Goal: Information Seeking & Learning: Check status

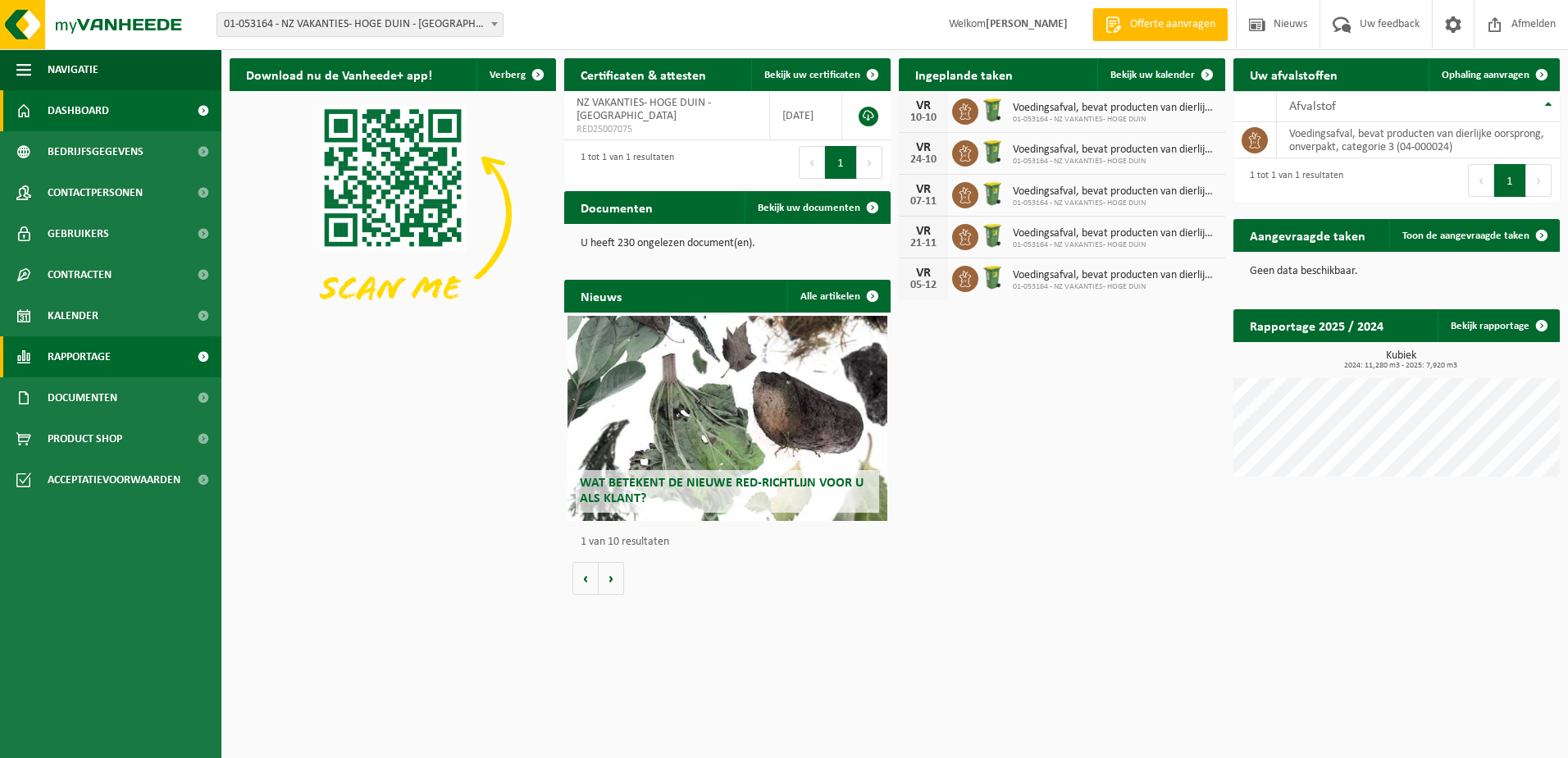
click at [97, 356] on span "Rapportage" at bounding box center [79, 357] width 63 height 41
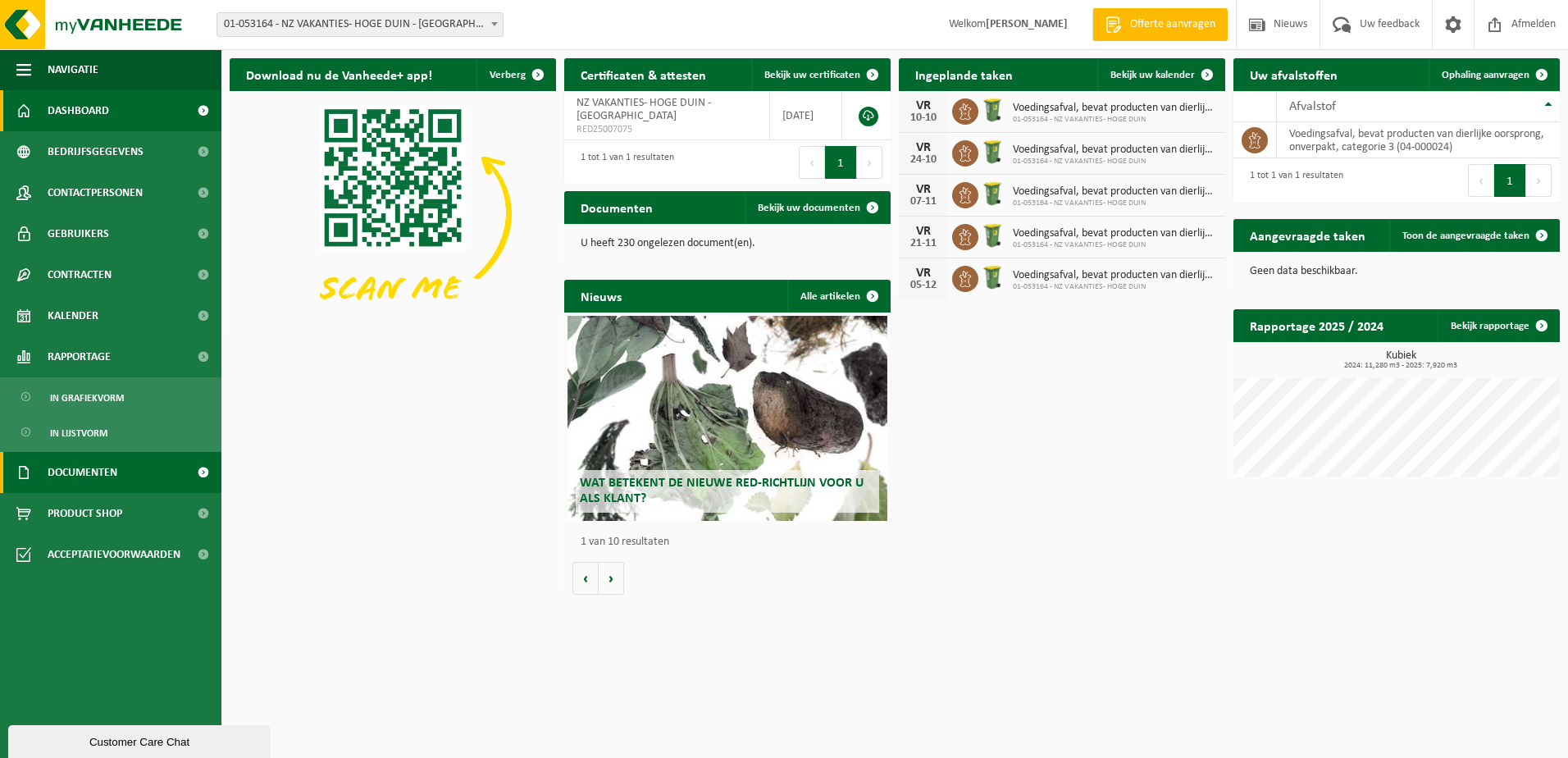
click at [82, 459] on span "Documenten" at bounding box center [82, 473] width 70 height 41
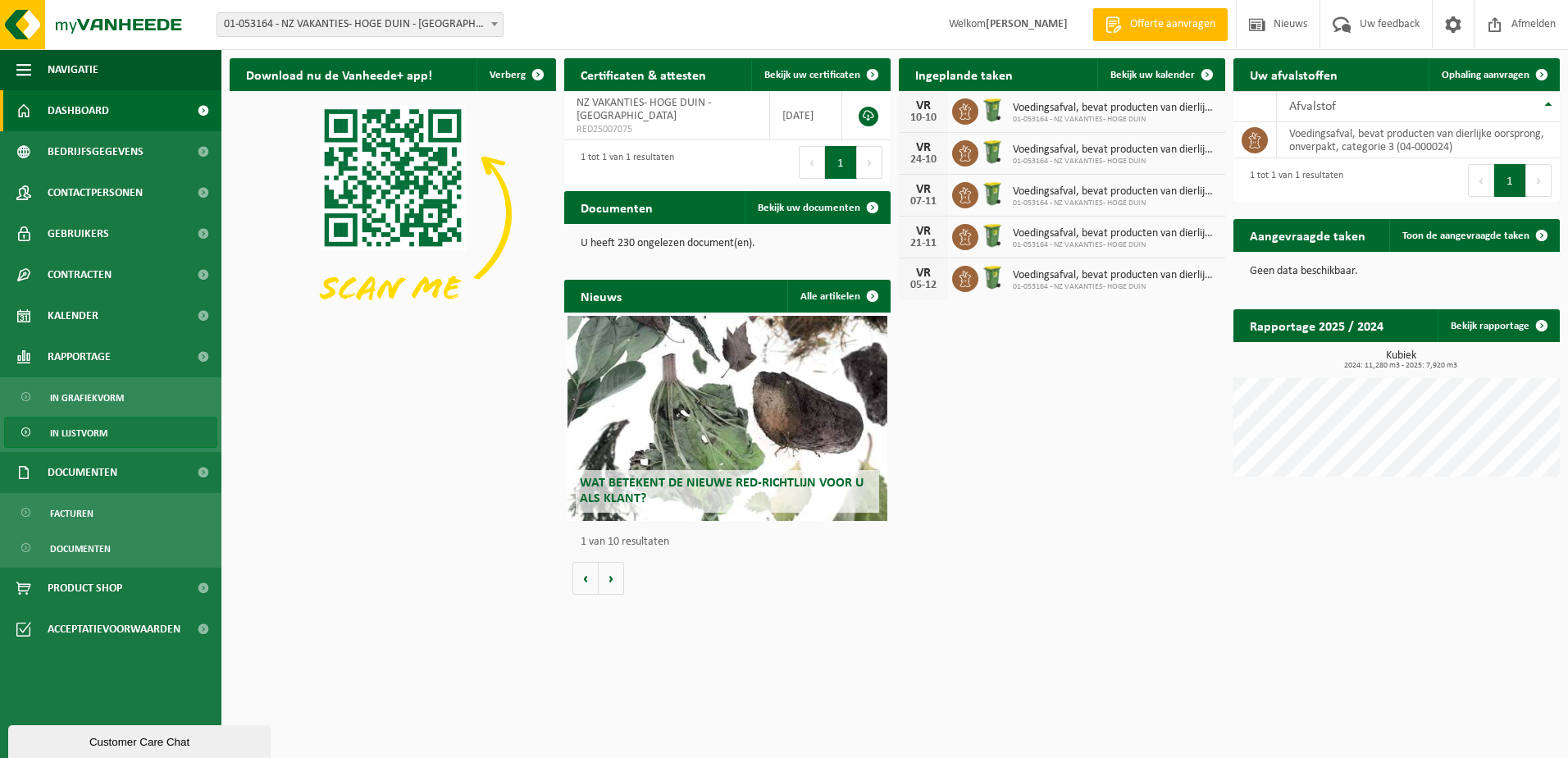
click at [82, 431] on span "In lijstvorm" at bounding box center [79, 434] width 57 height 32
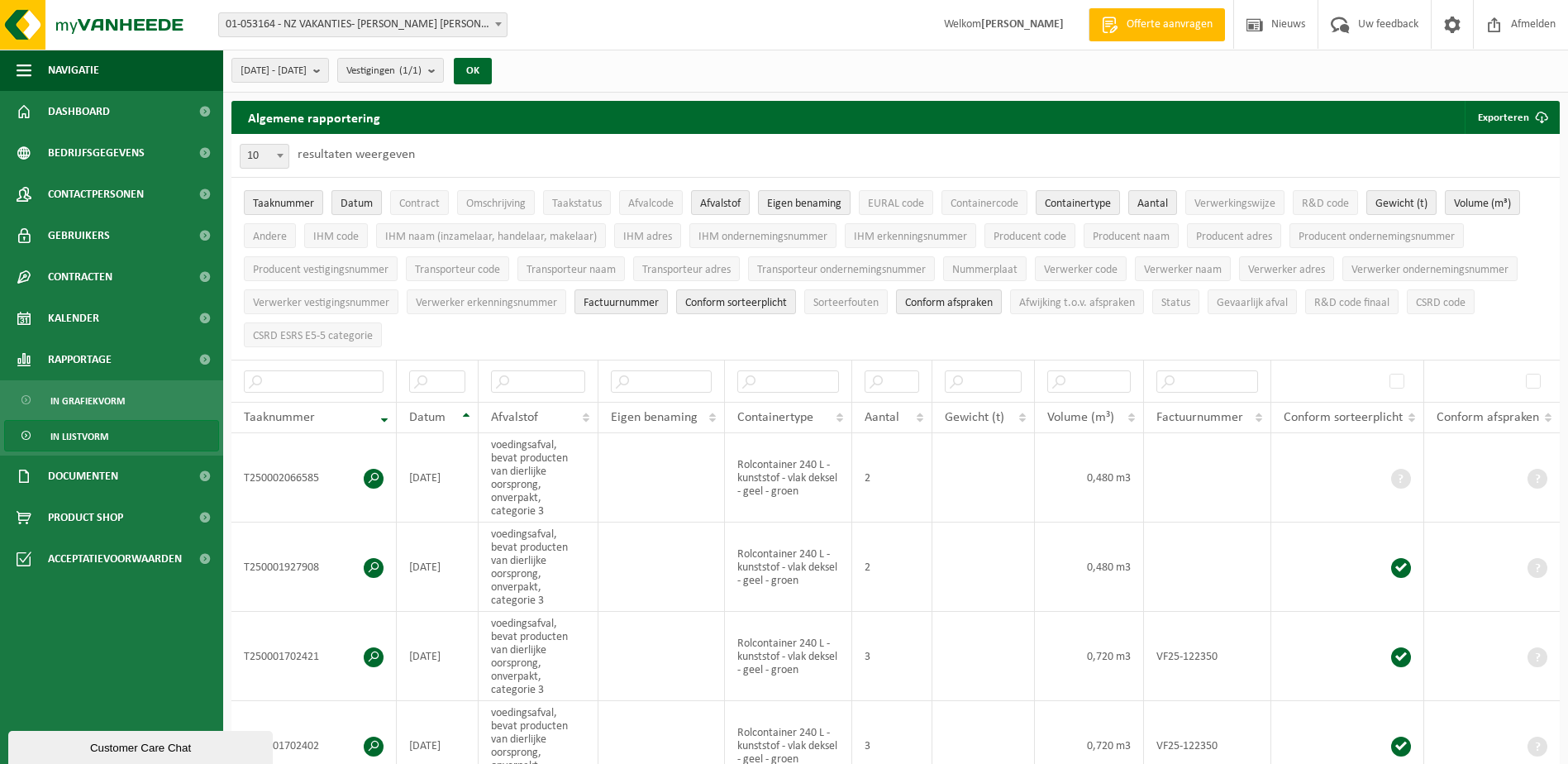
click at [338, 203] on button "Datum" at bounding box center [356, 202] width 51 height 25
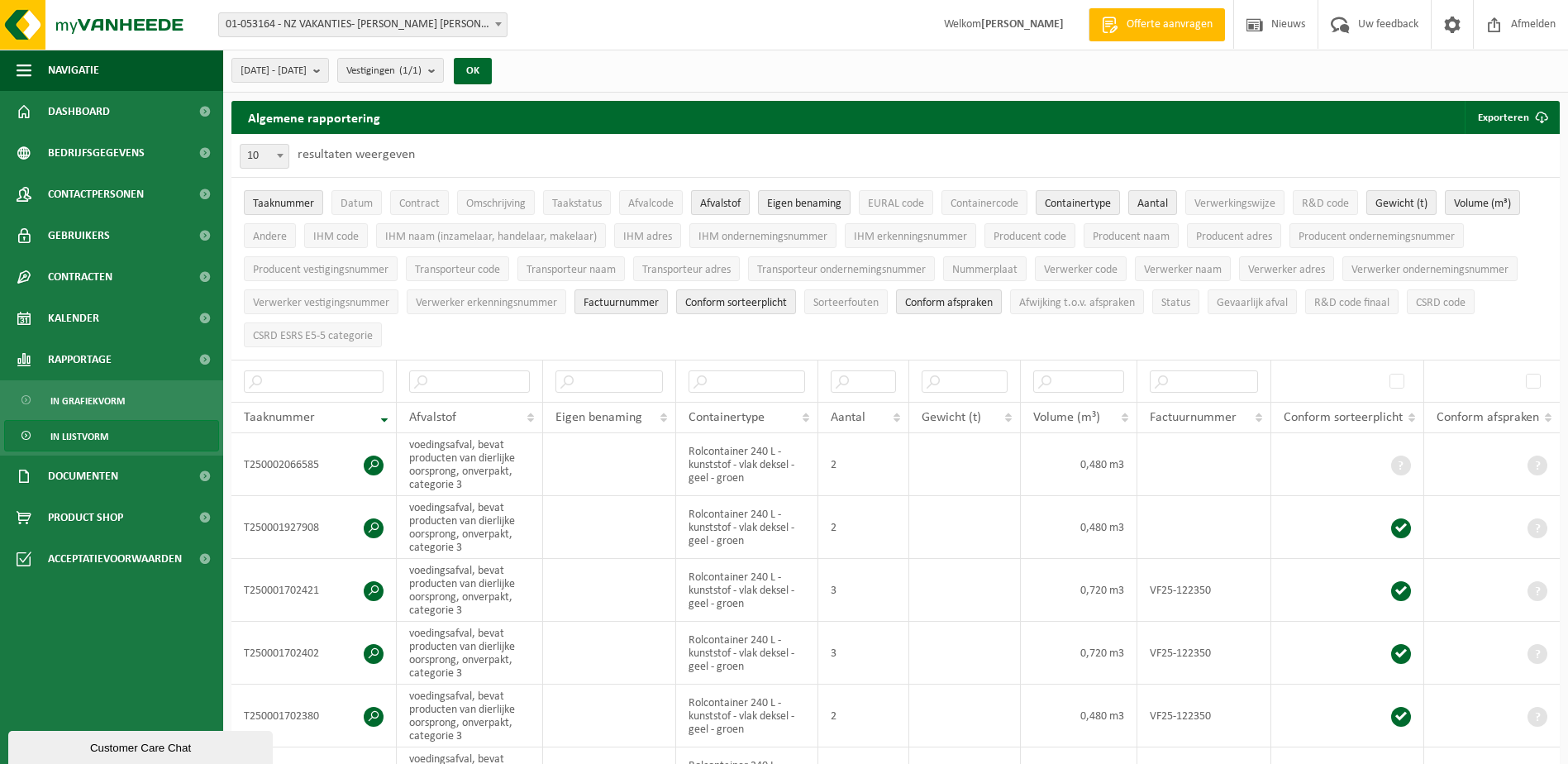
click at [737, 207] on span "Afvalstof" at bounding box center [720, 204] width 41 height 12
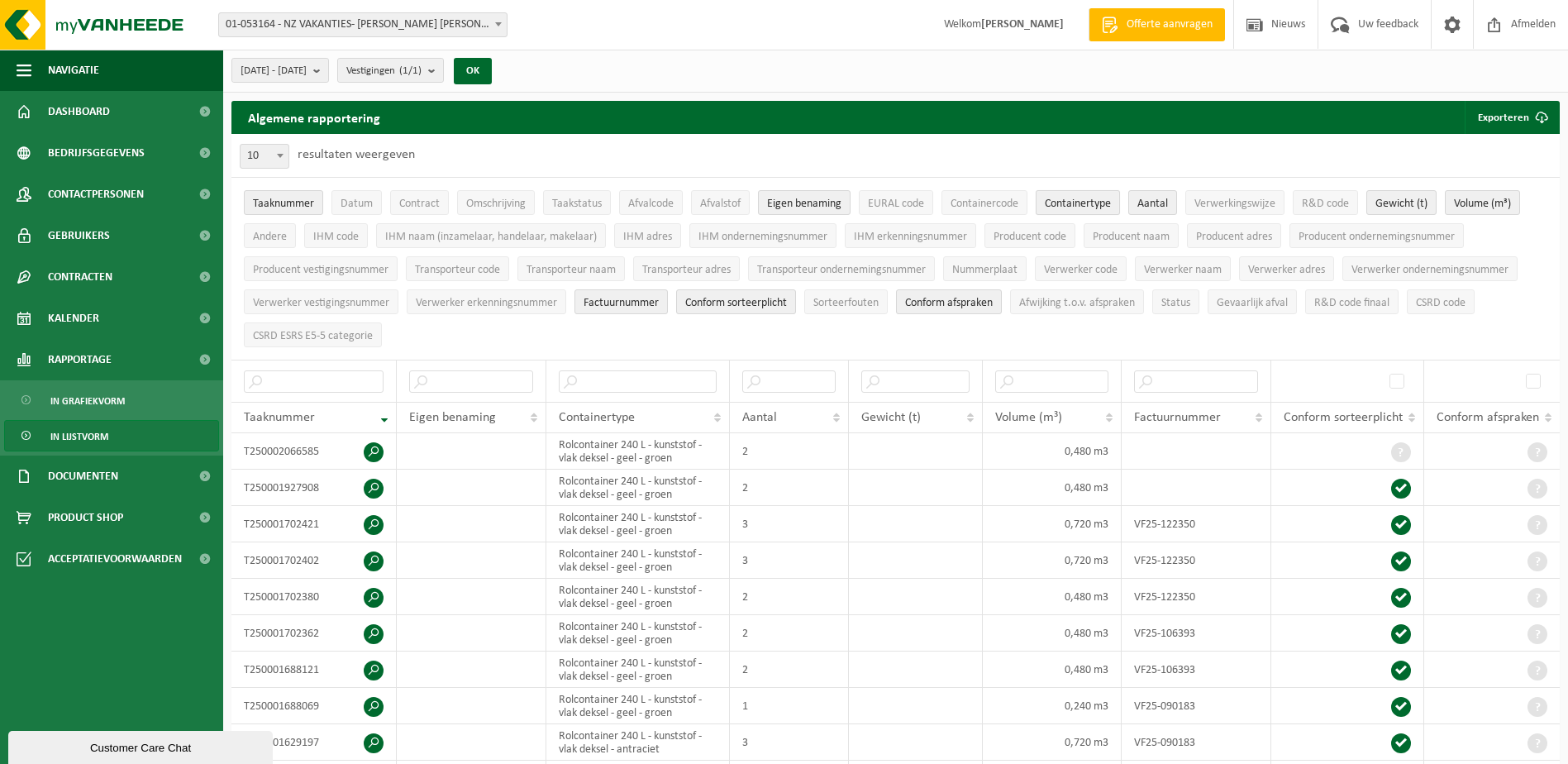
click at [1082, 206] on span "Containertype" at bounding box center [1077, 204] width 67 height 12
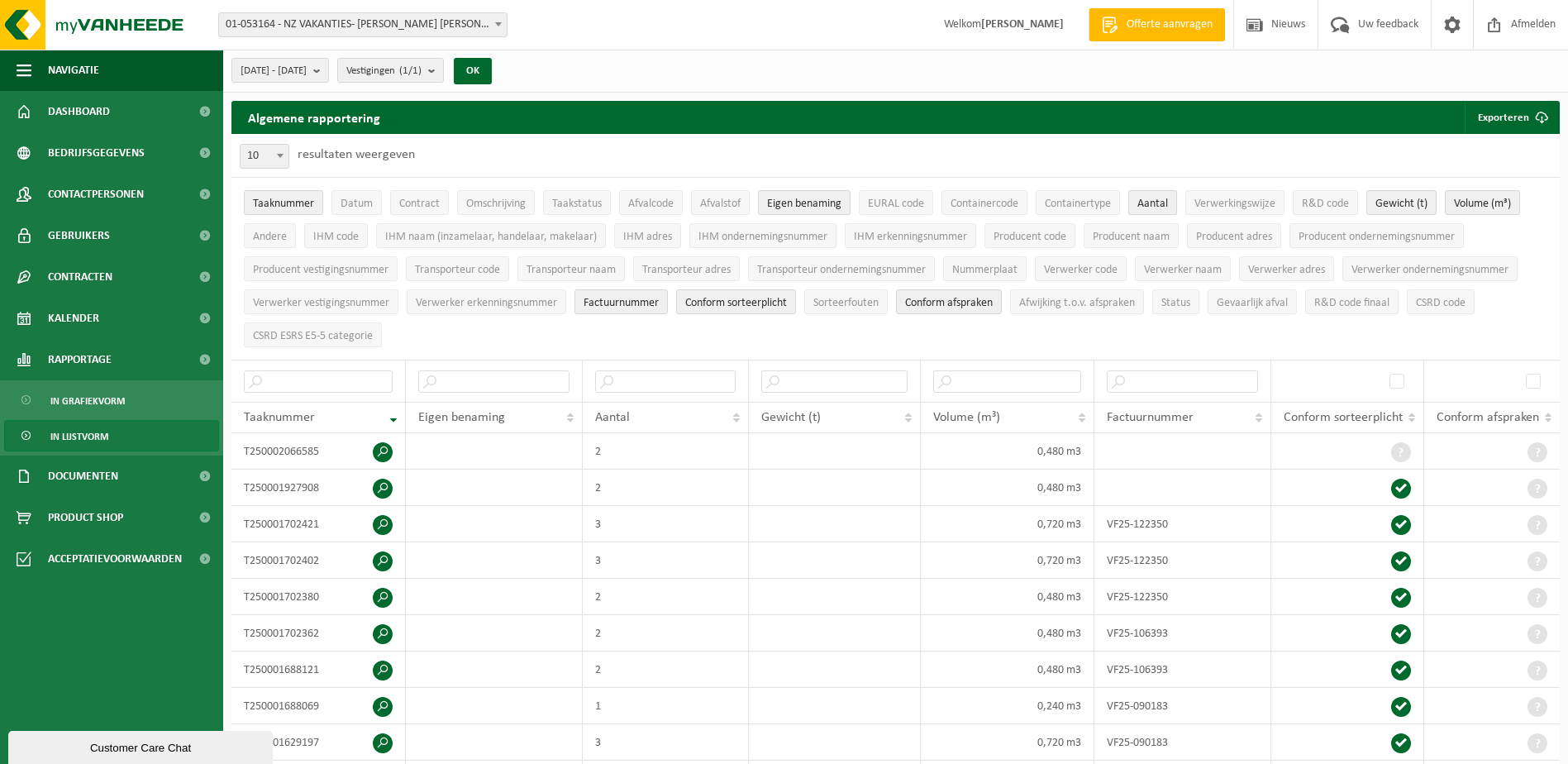
click at [1156, 204] on span "Aantal" at bounding box center [1152, 204] width 31 height 12
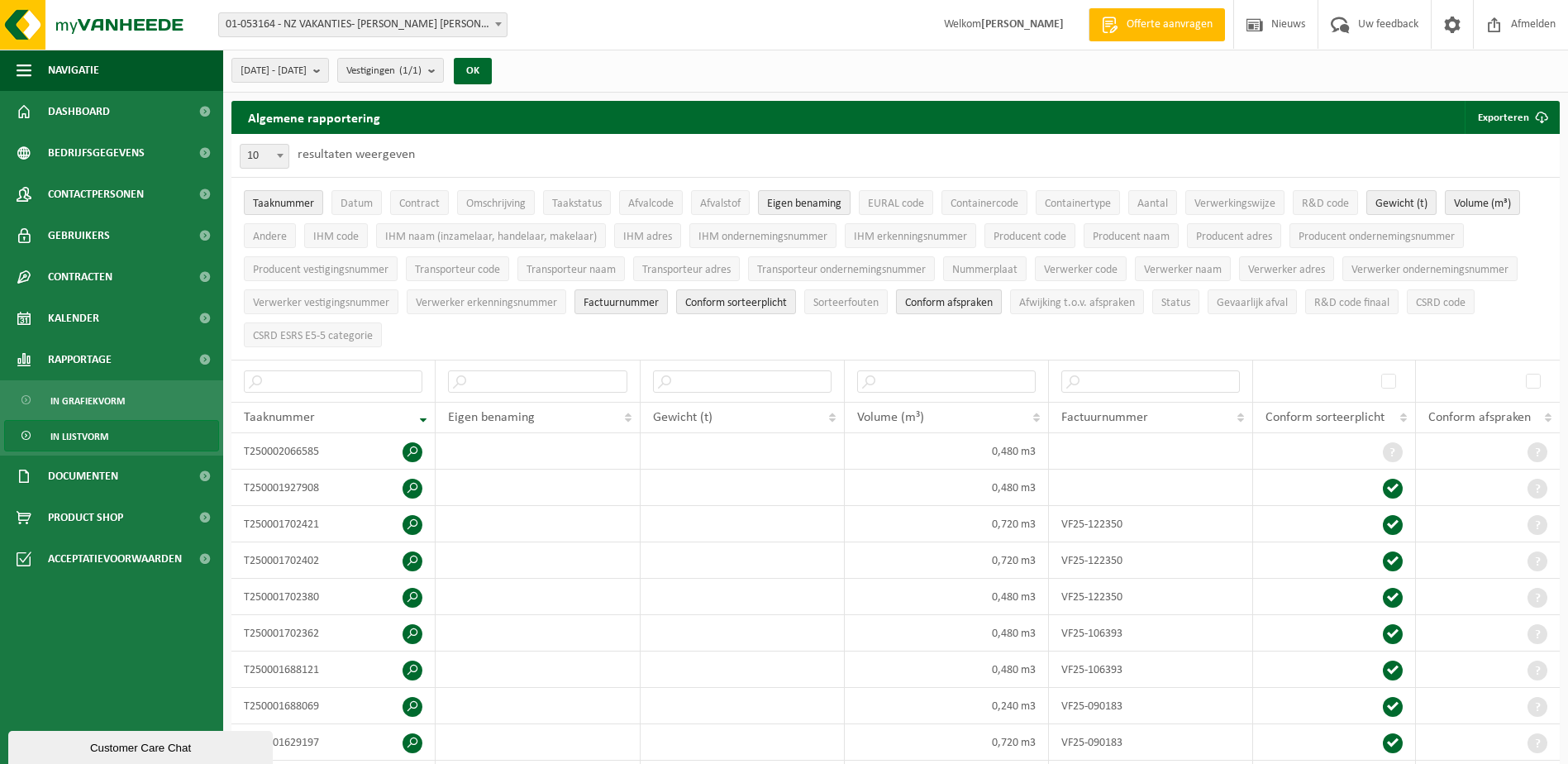
drag, startPoint x: 972, startPoint y: 303, endPoint x: 925, endPoint y: 298, distance: 47.3
click at [971, 303] on span "Conform afspraken" at bounding box center [948, 303] width 87 height 12
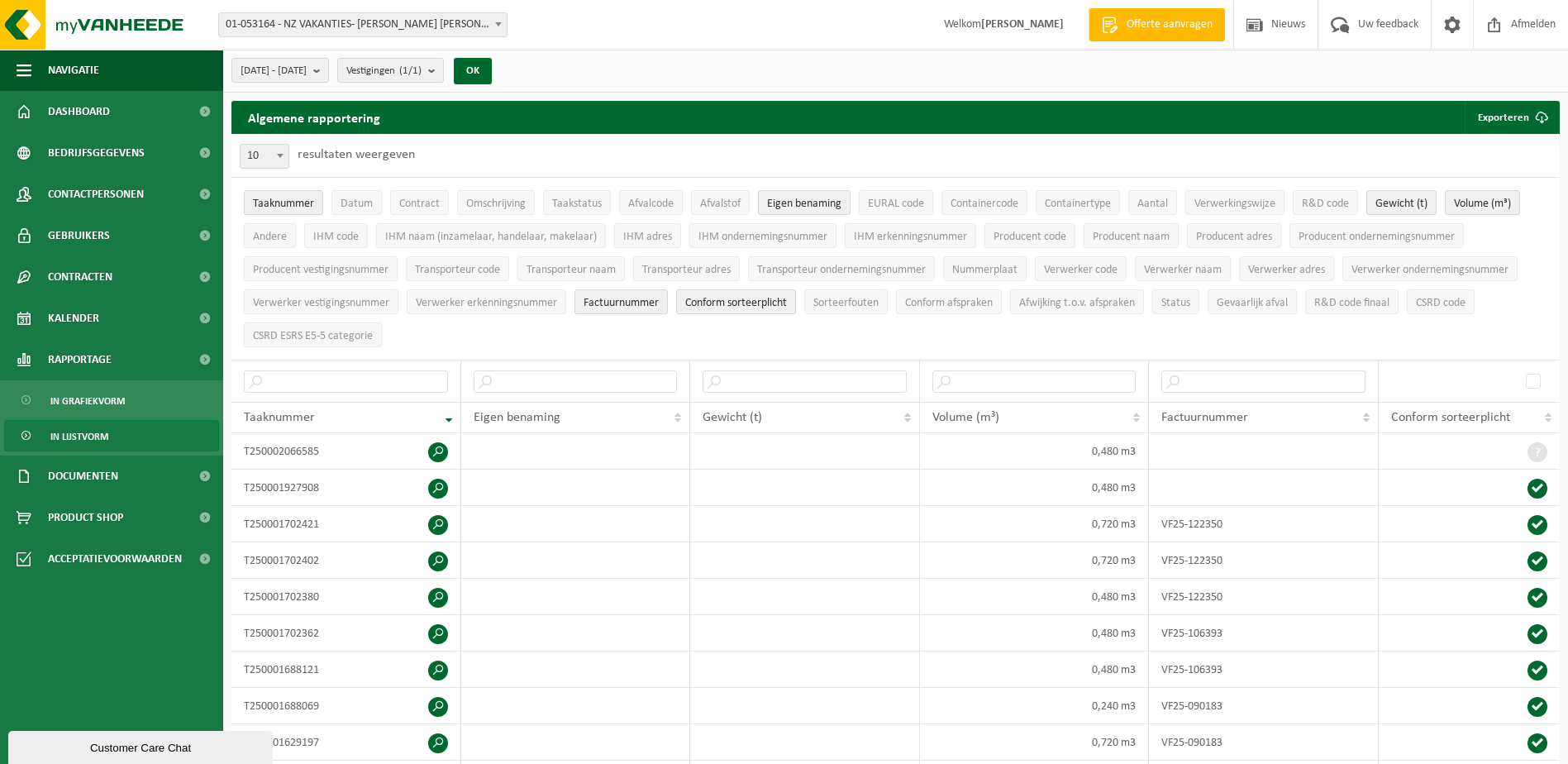
click at [768, 299] on span "Conform sorteerplicht" at bounding box center [736, 303] width 101 height 12
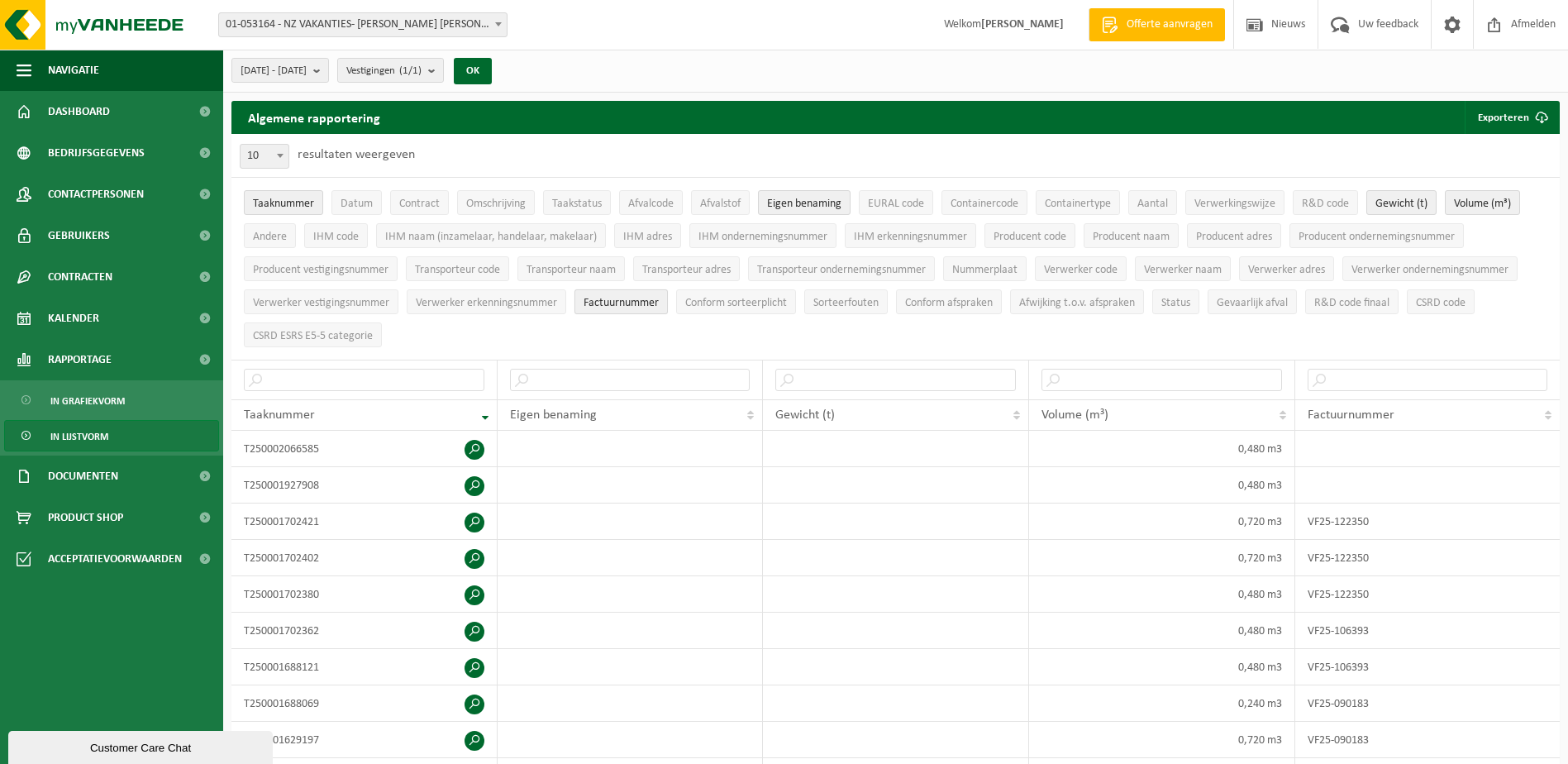
click at [648, 303] on span "Factuurnummer" at bounding box center [622, 303] width 75 height 12
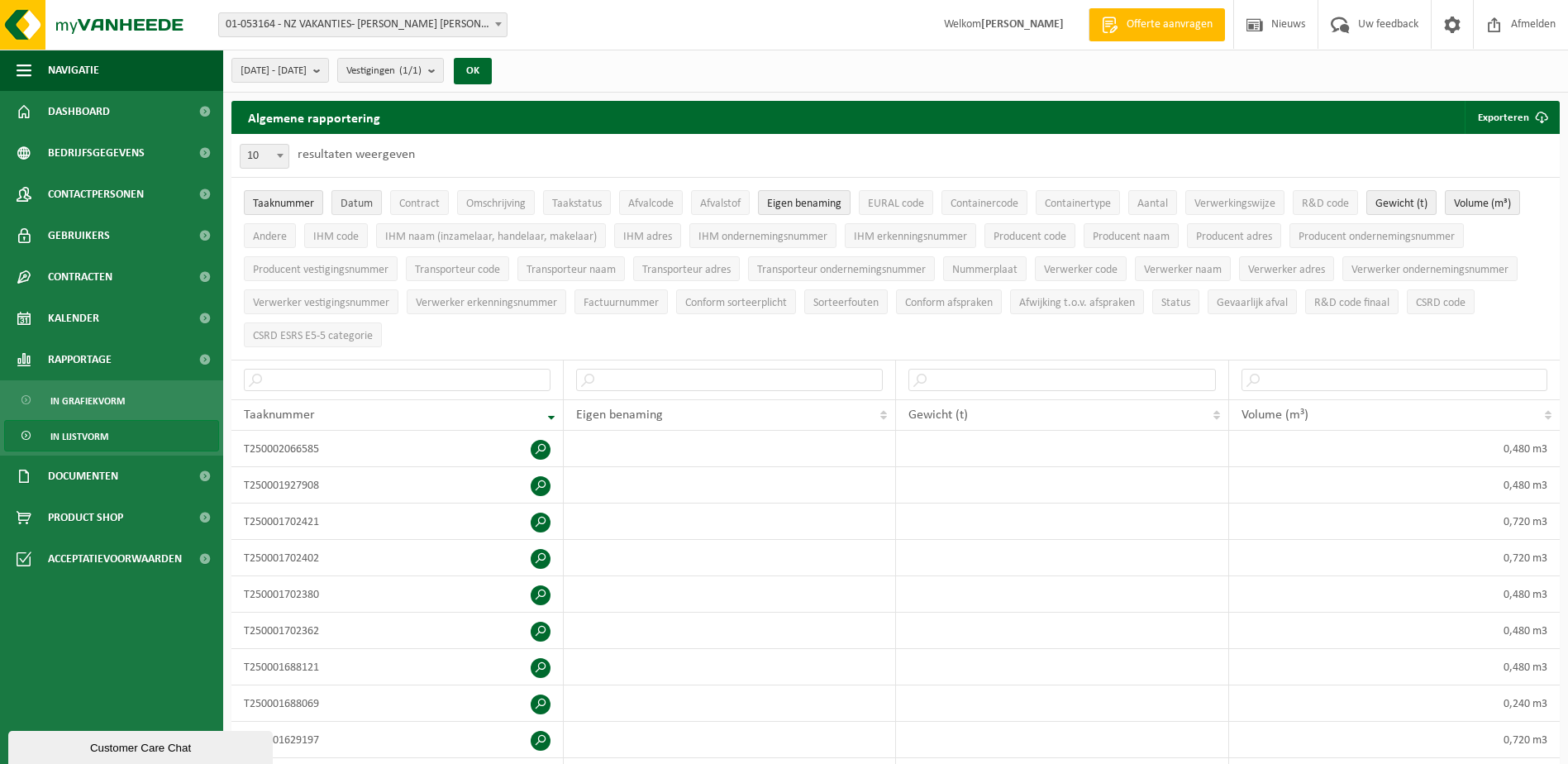
click at [350, 205] on span "Datum" at bounding box center [356, 204] width 32 height 12
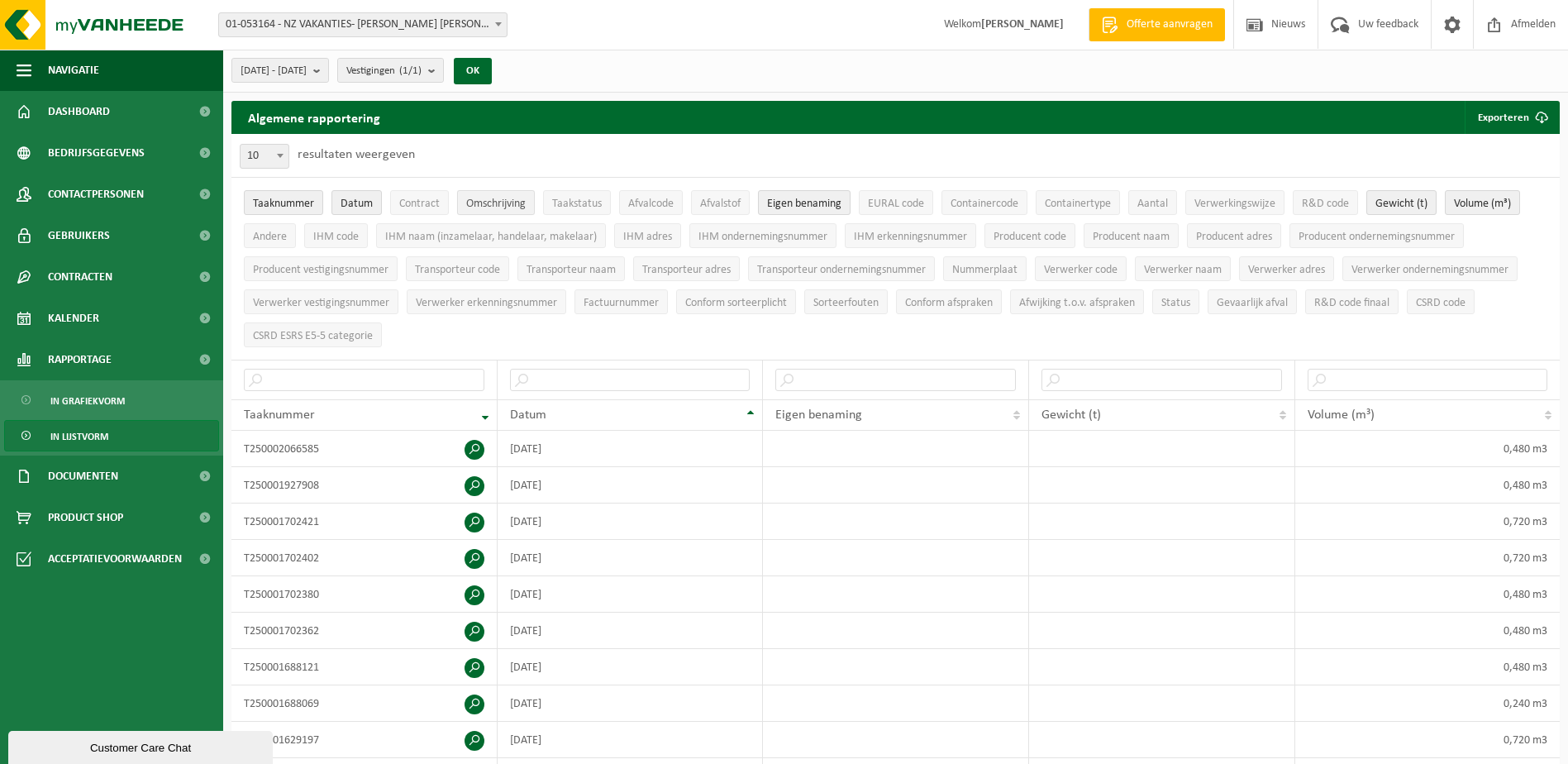
click at [495, 211] on button "Omschrijving" at bounding box center [496, 202] width 77 height 25
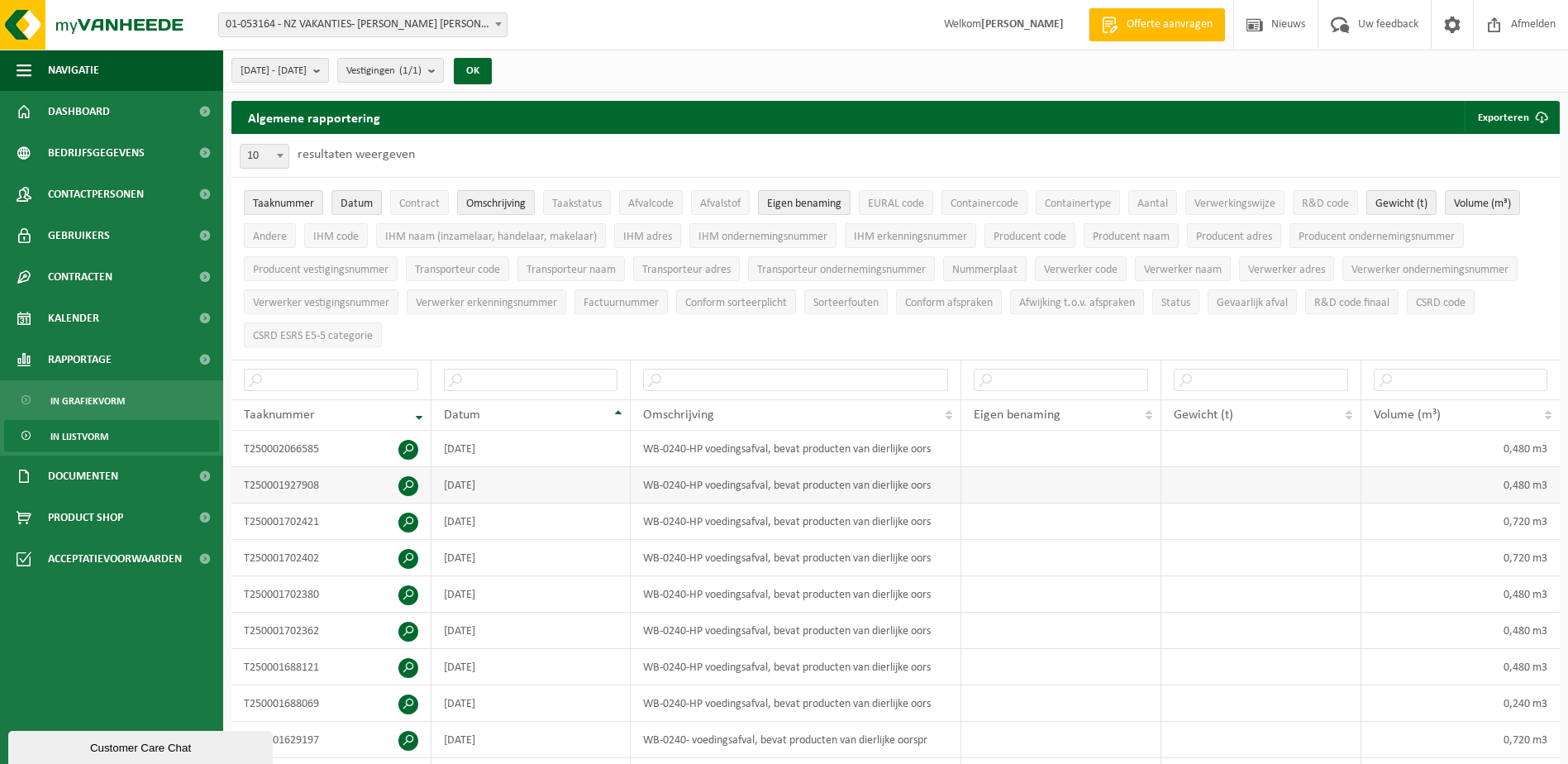
scroll to position [248, 0]
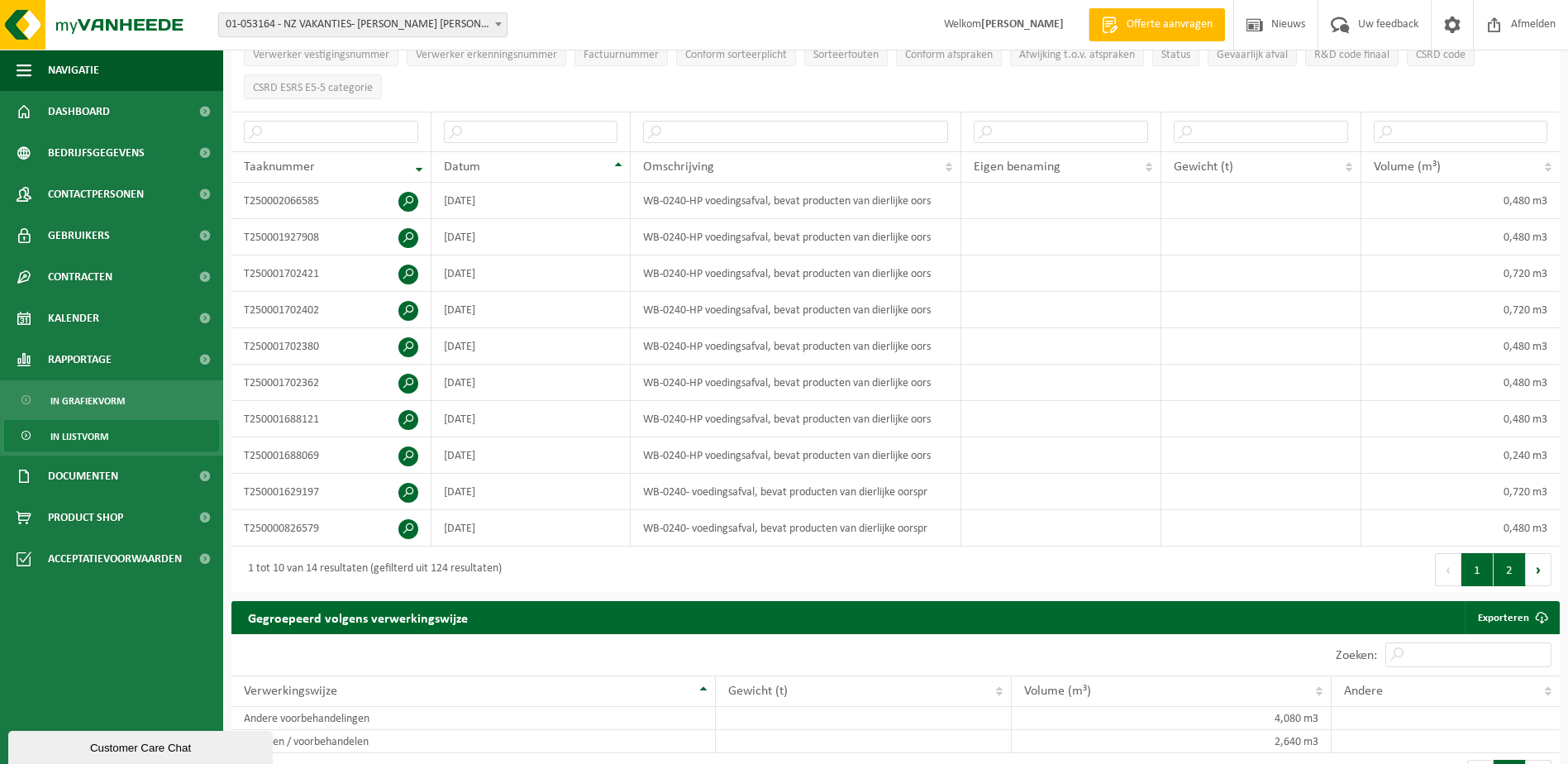
click at [1512, 575] on button "2" at bounding box center [1509, 569] width 32 height 33
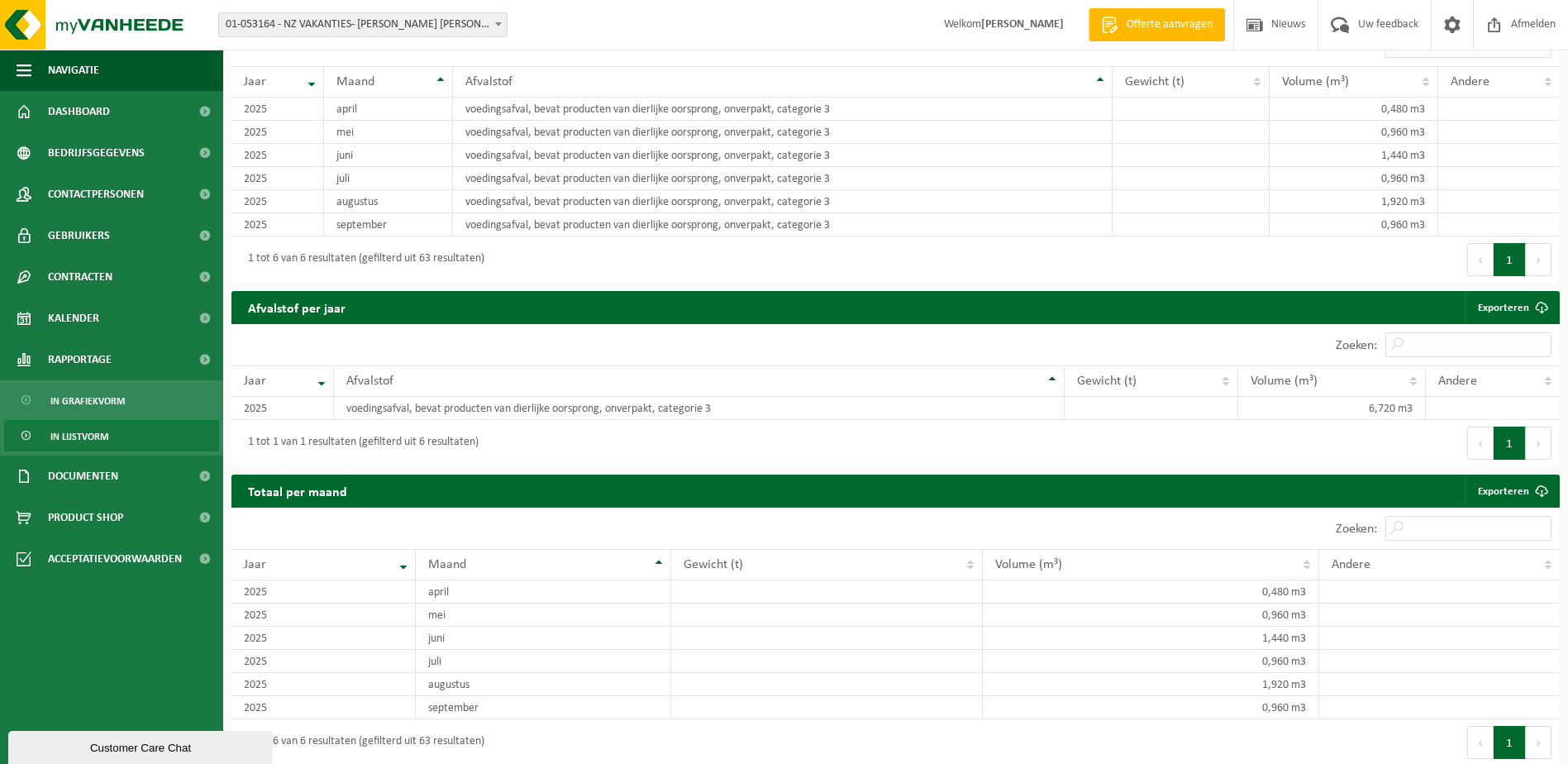
scroll to position [851, 0]
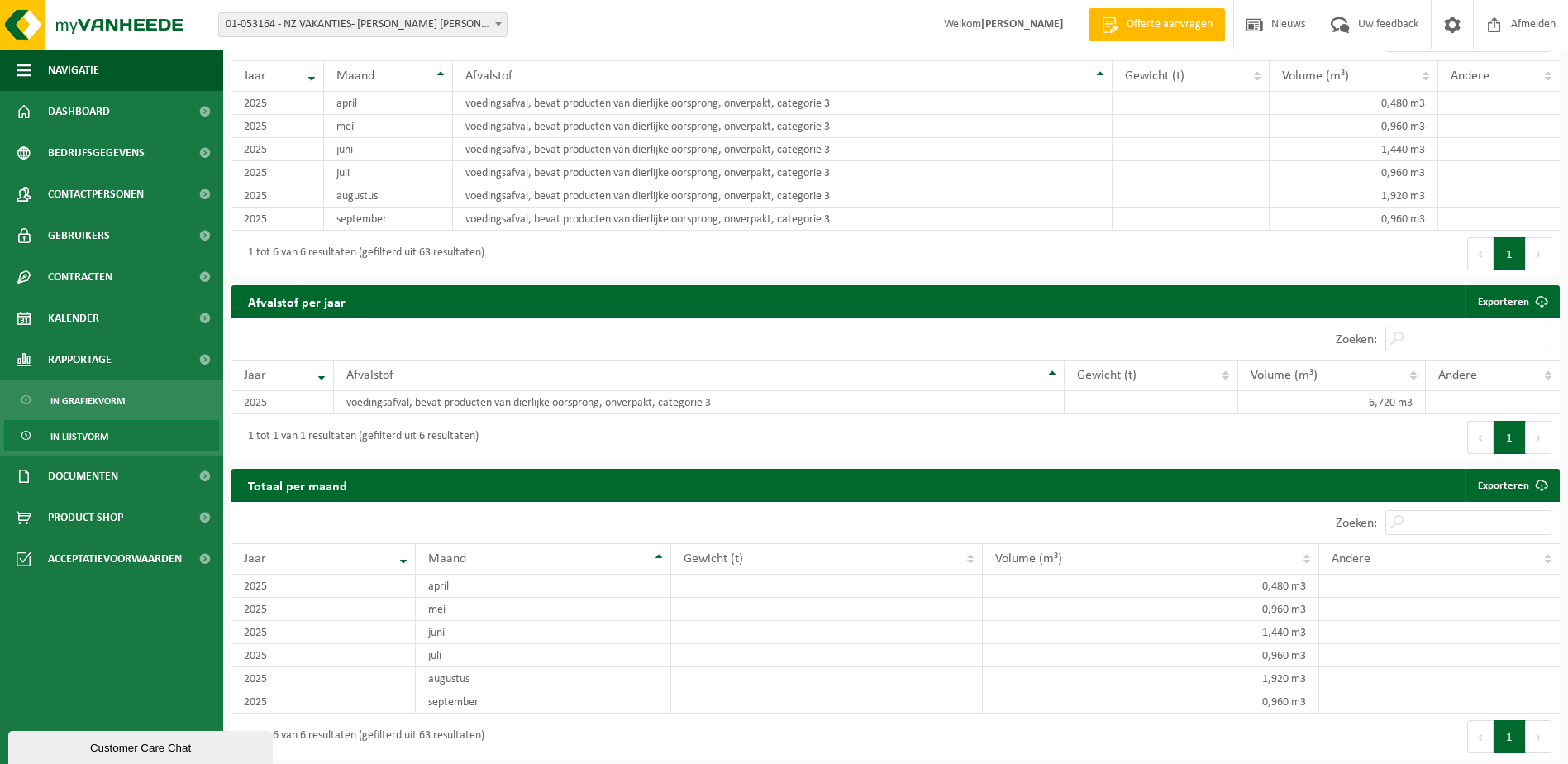
click at [1506, 730] on button "1" at bounding box center [1509, 736] width 32 height 33
click at [78, 109] on span "Dashboard" at bounding box center [78, 112] width 62 height 42
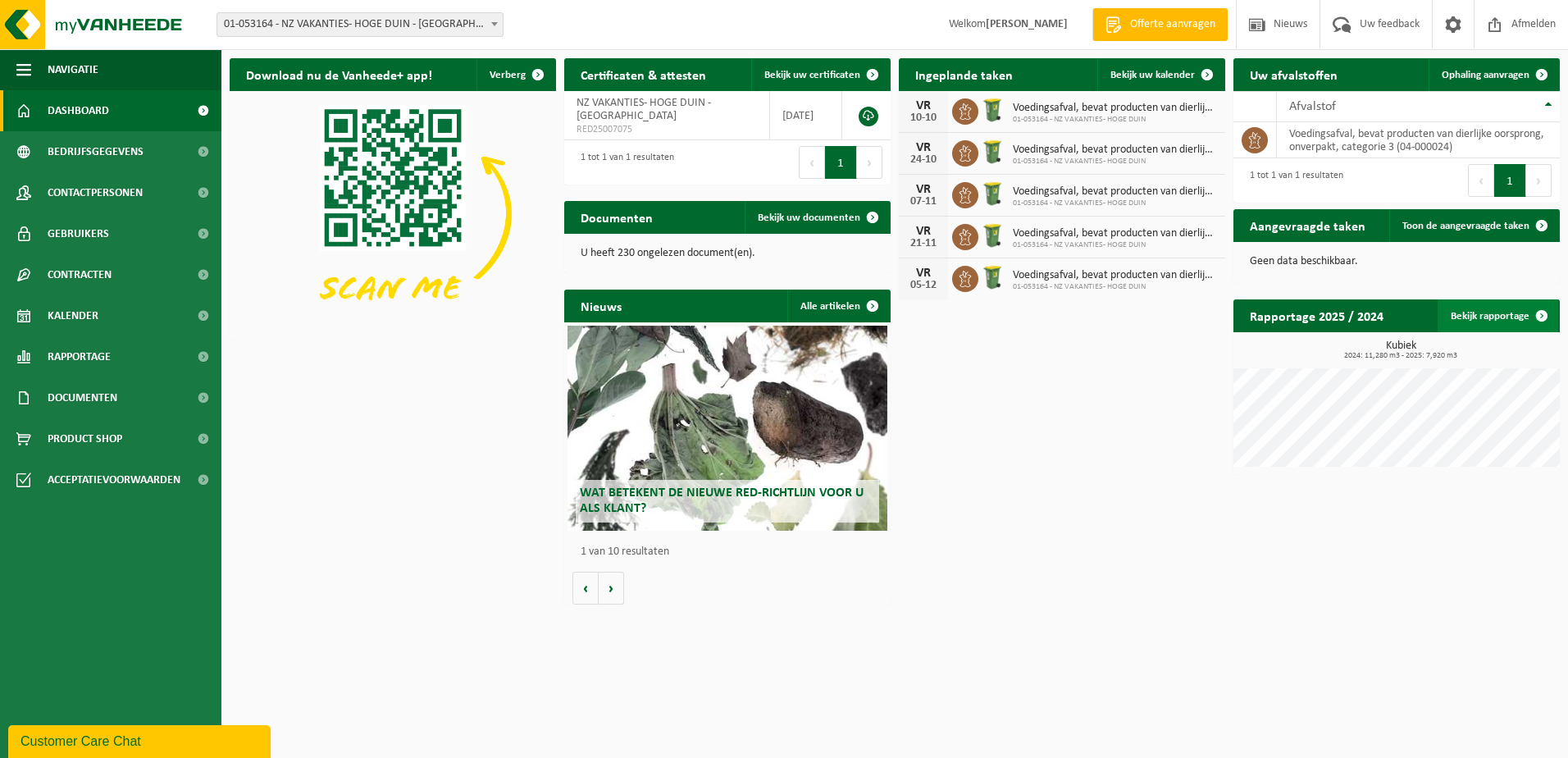
click at [1480, 313] on link "Bekijk rapportage" at bounding box center [1498, 315] width 120 height 33
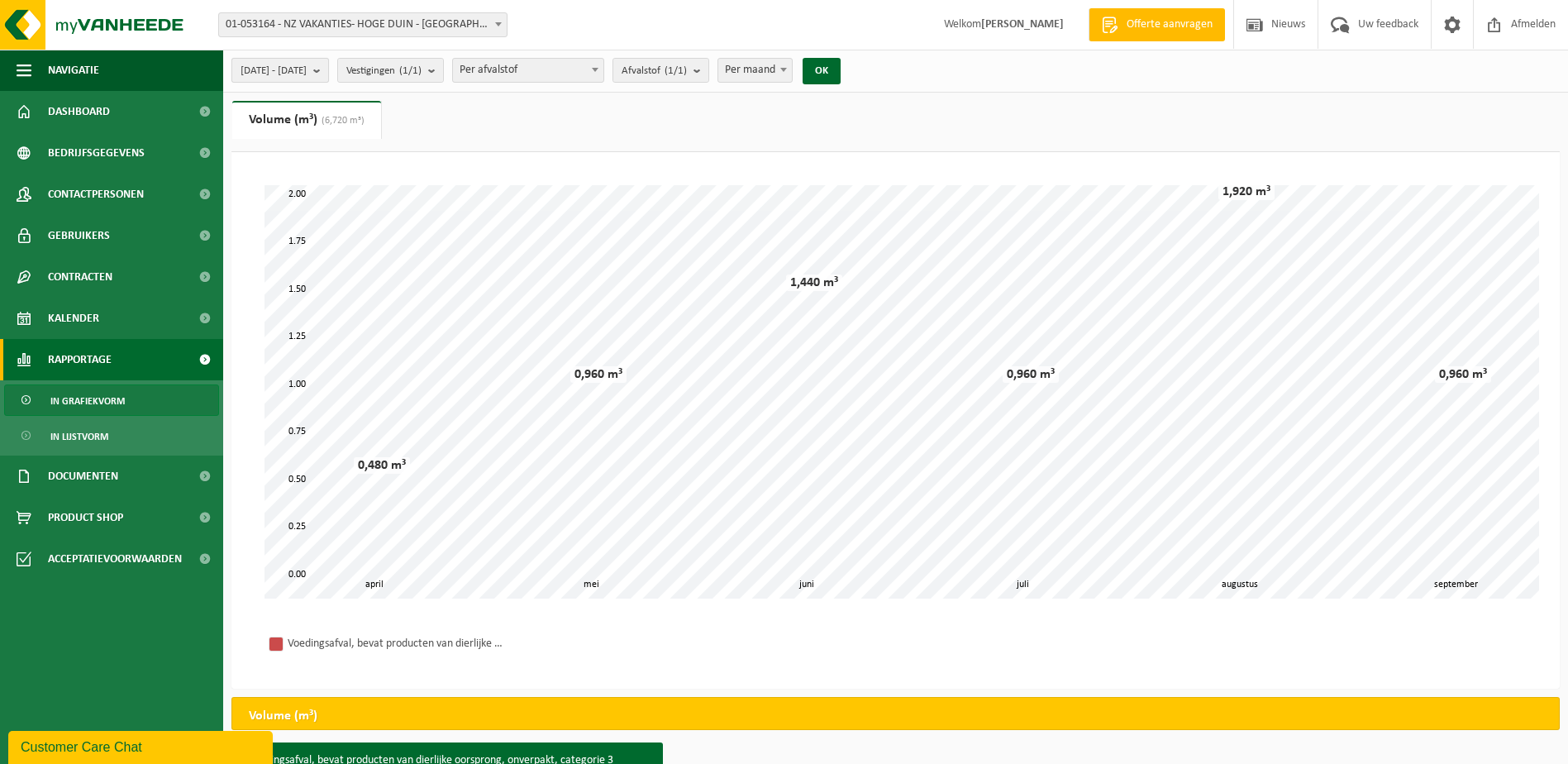
click at [307, 62] on span "2025-04-01 - 2025-09-30" at bounding box center [273, 71] width 67 height 25
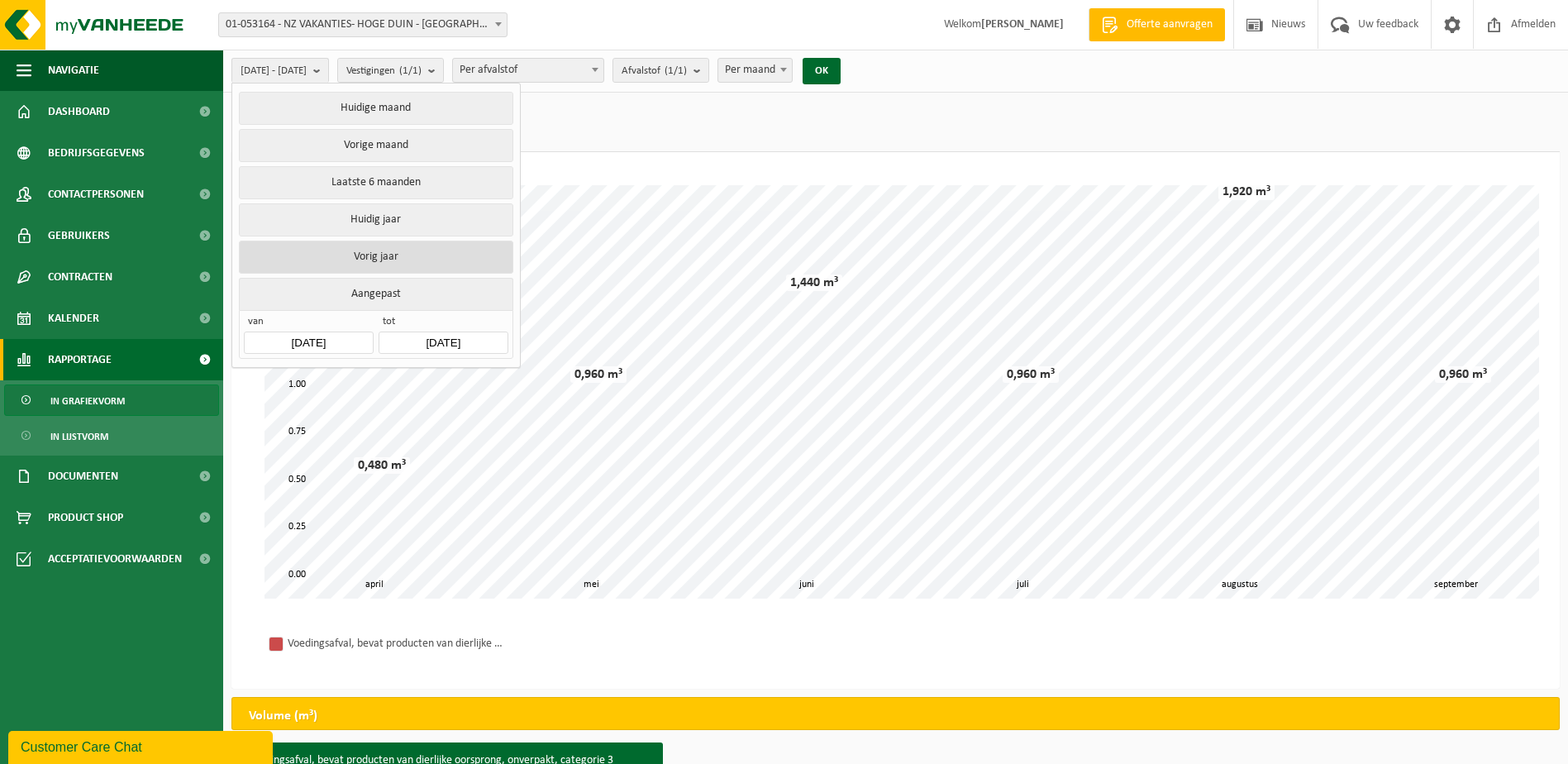
click at [366, 254] on button "Vorig jaar" at bounding box center [376, 256] width 274 height 33
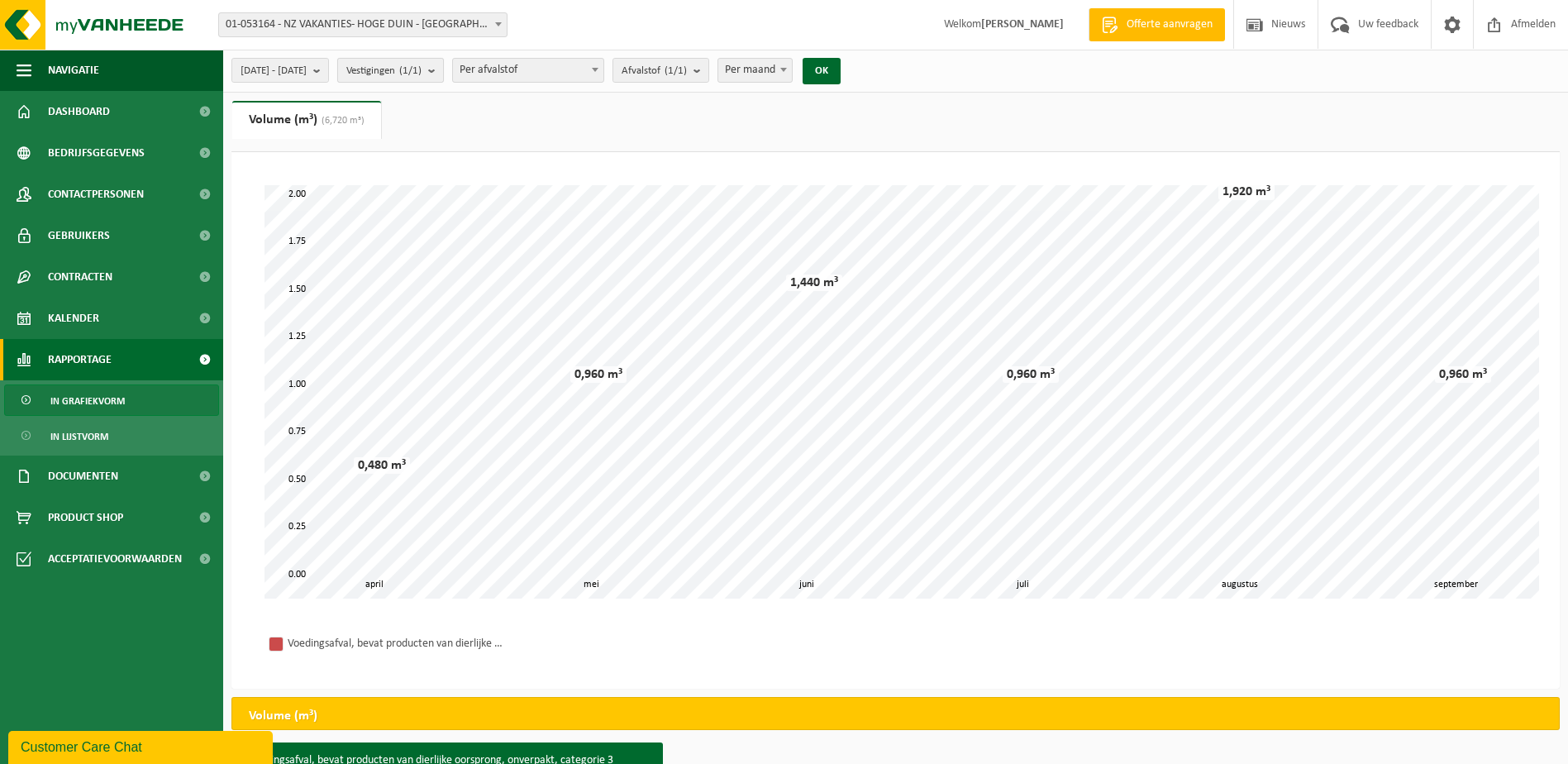
click at [421, 76] on count "(1/1)" at bounding box center [410, 71] width 22 height 11
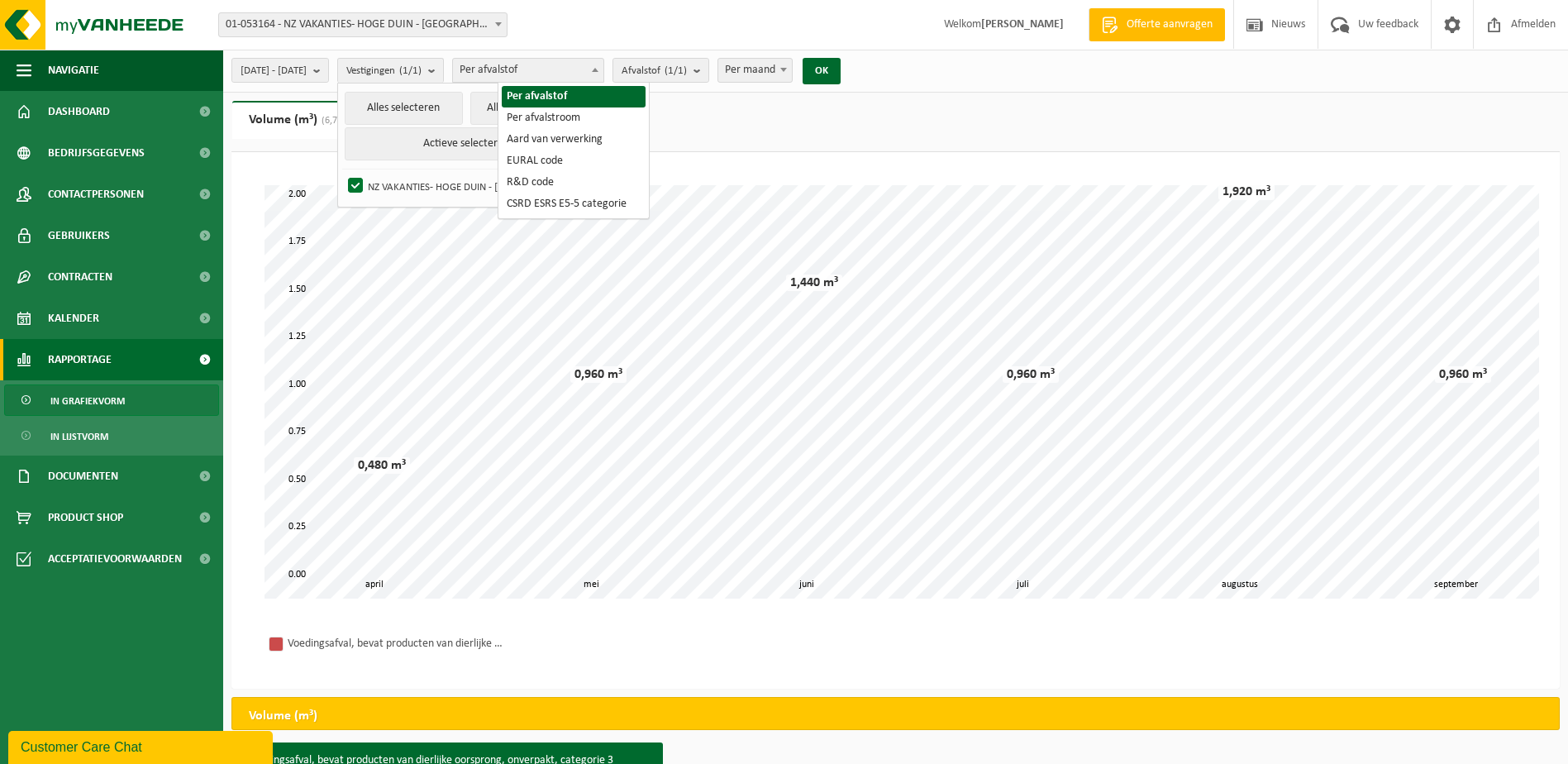
click at [600, 72] on span "Per afvalstof" at bounding box center [527, 70] width 150 height 23
click at [687, 62] on span "Afvalstof (1/1)" at bounding box center [654, 71] width 66 height 25
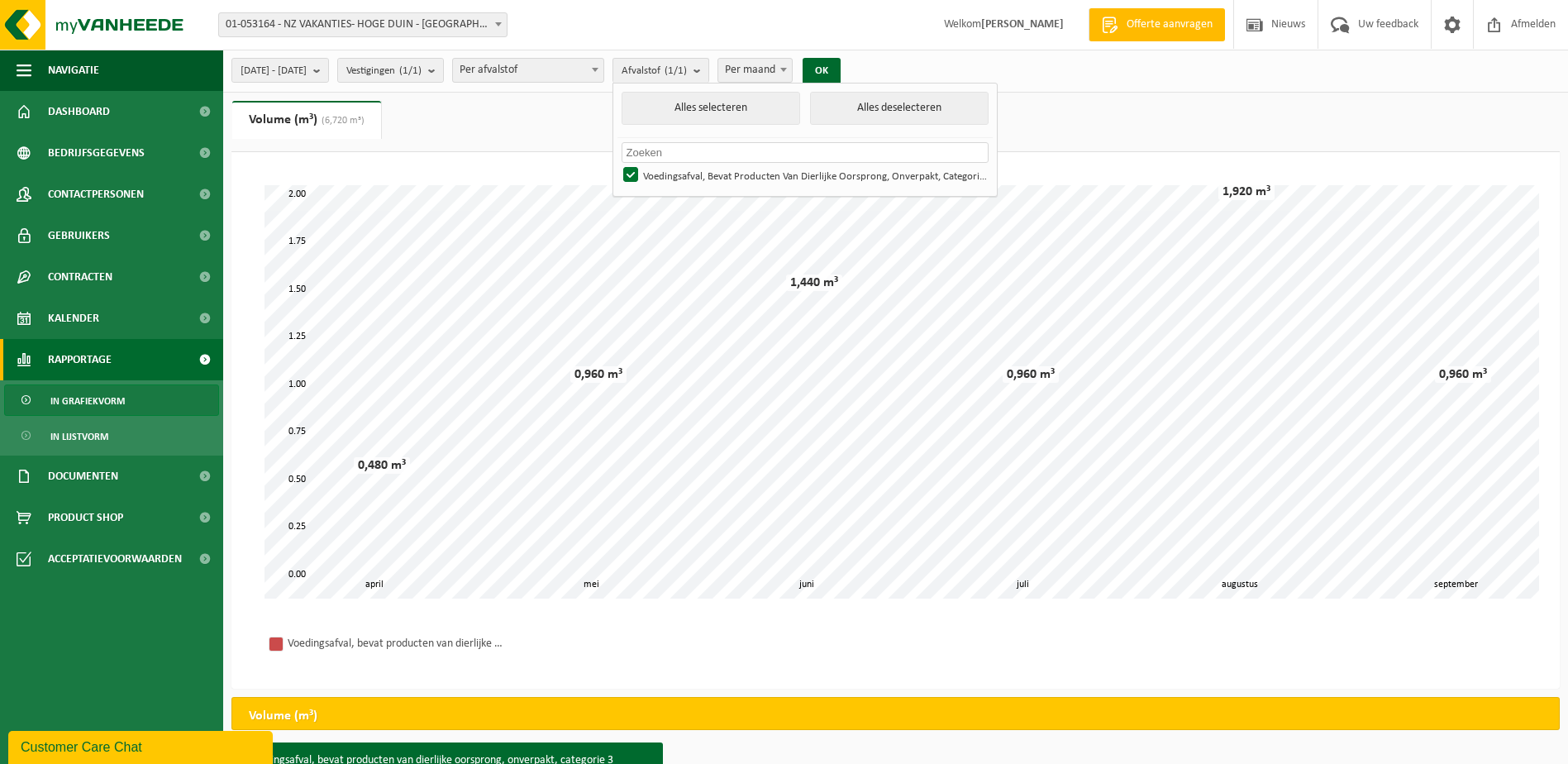
click at [791, 60] on span "Per maand" at bounding box center [755, 70] width 73 height 23
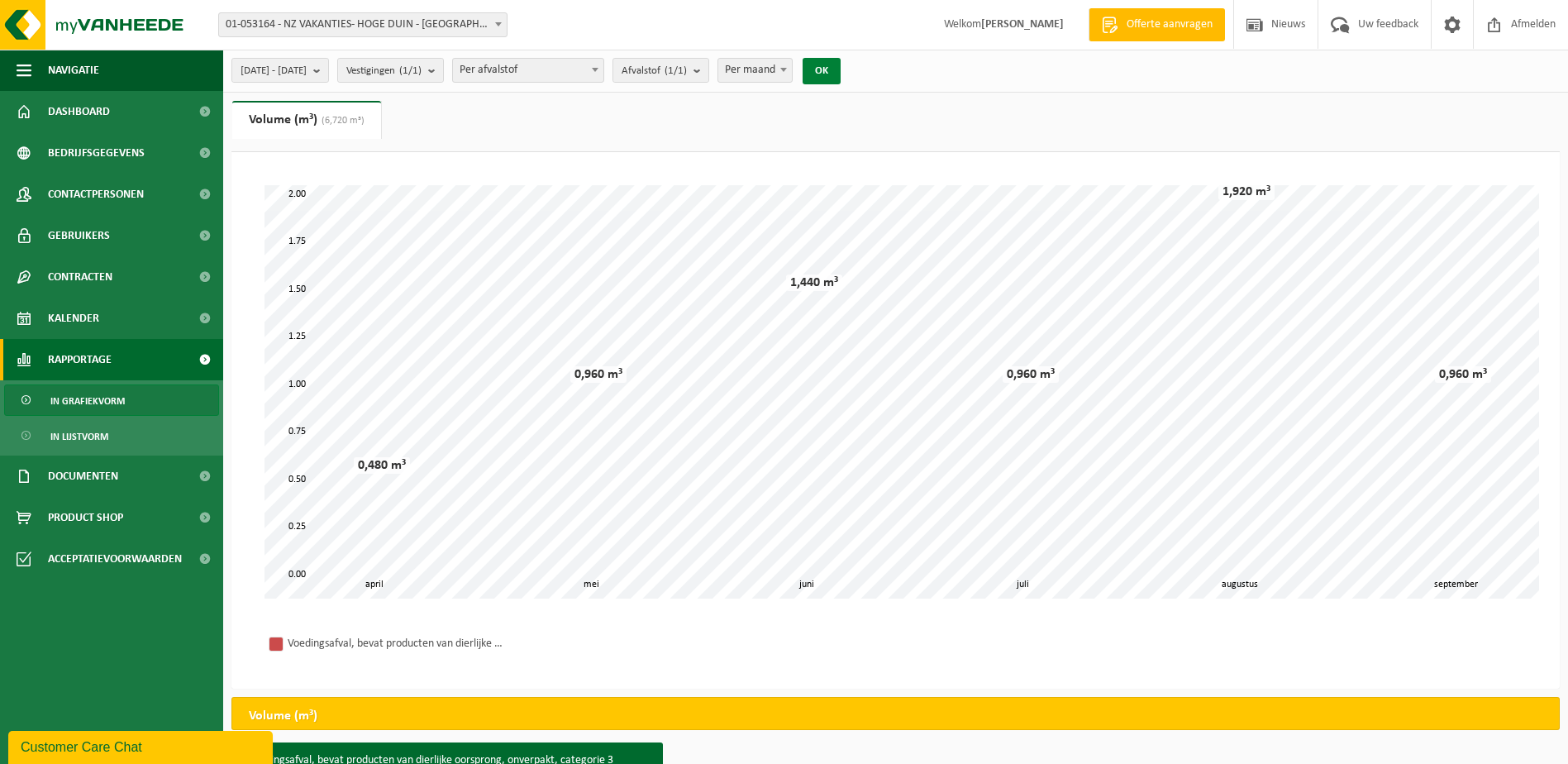
click at [840, 71] on button "OK" at bounding box center [821, 71] width 38 height 27
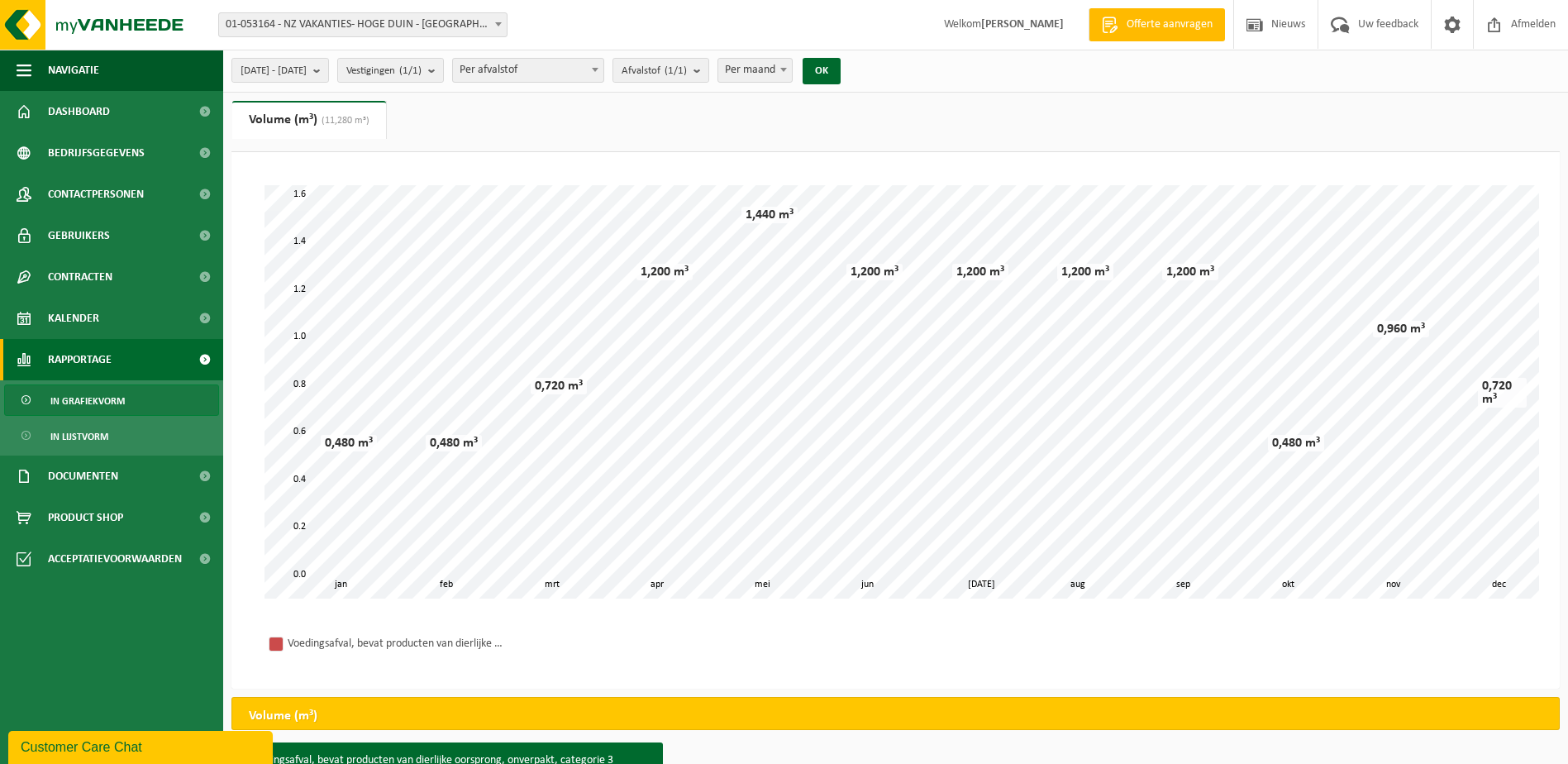
click at [316, 121] on link "Volume (m³) (11,280 m³)" at bounding box center [309, 120] width 154 height 38
click at [107, 473] on span "Documenten" at bounding box center [82, 477] width 71 height 42
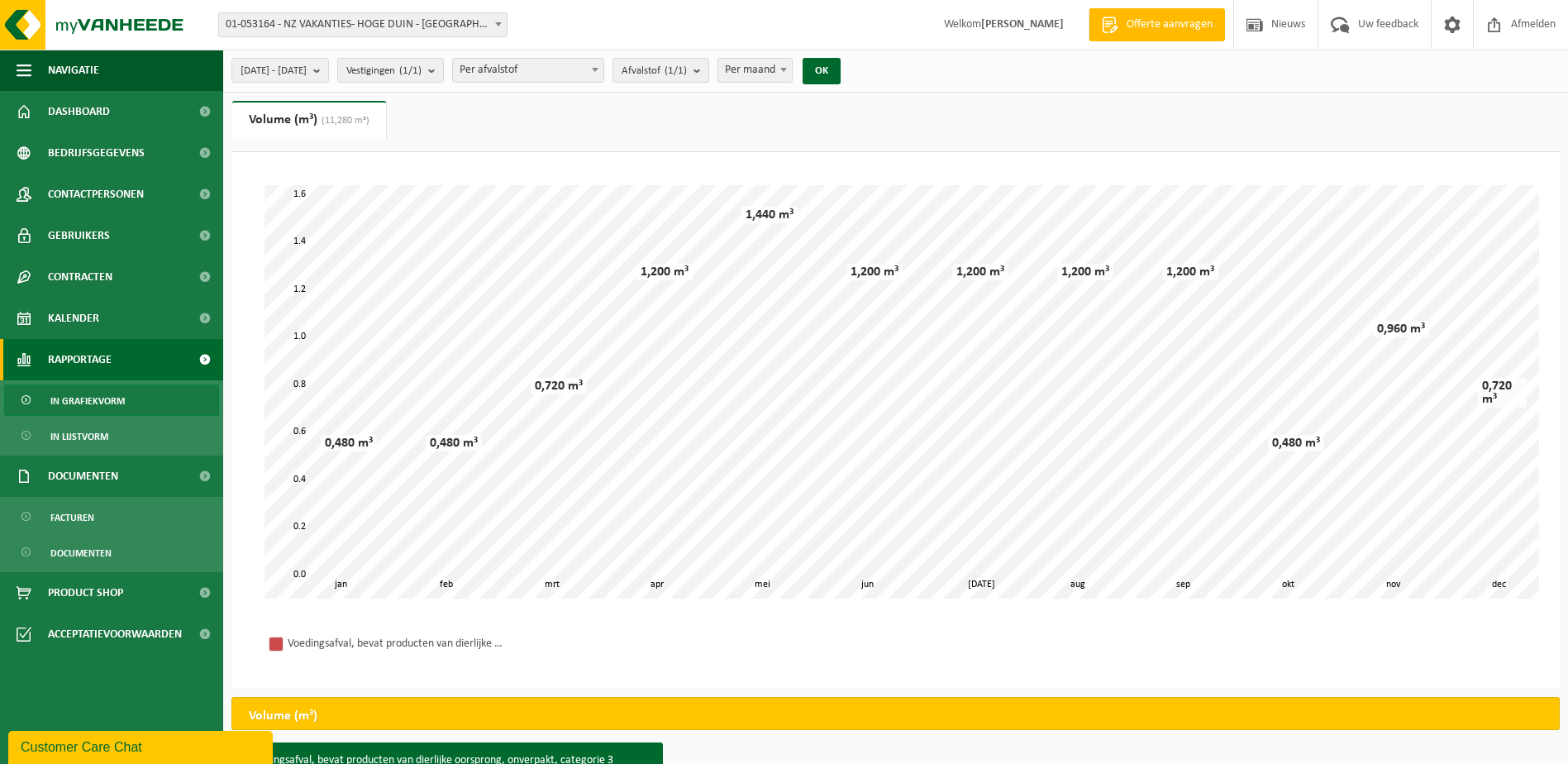
click at [95, 357] on span "Rapportage" at bounding box center [79, 360] width 64 height 42
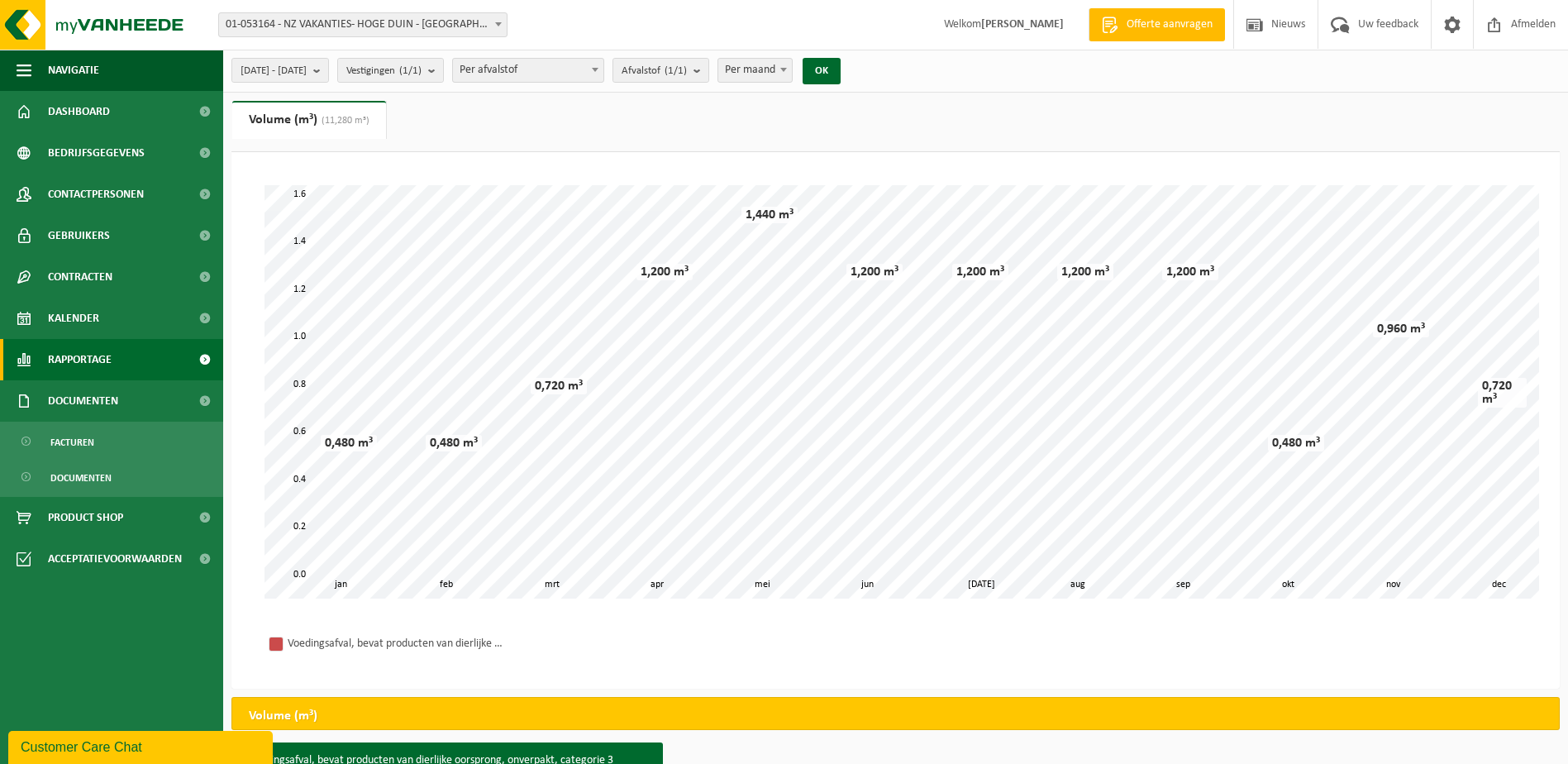
click at [95, 357] on span "Rapportage" at bounding box center [79, 360] width 64 height 42
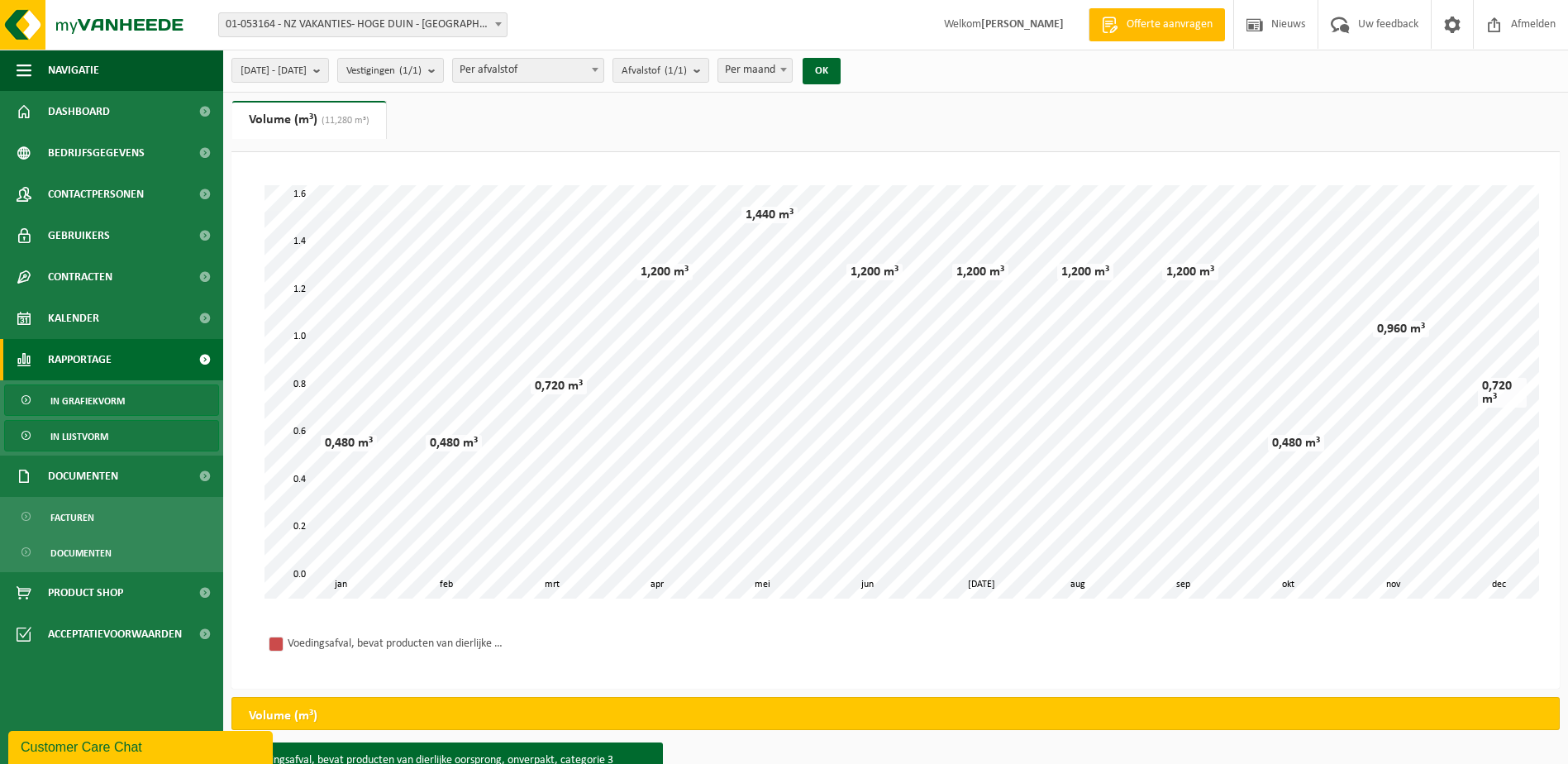
click at [95, 436] on span "In lijstvorm" at bounding box center [79, 437] width 58 height 32
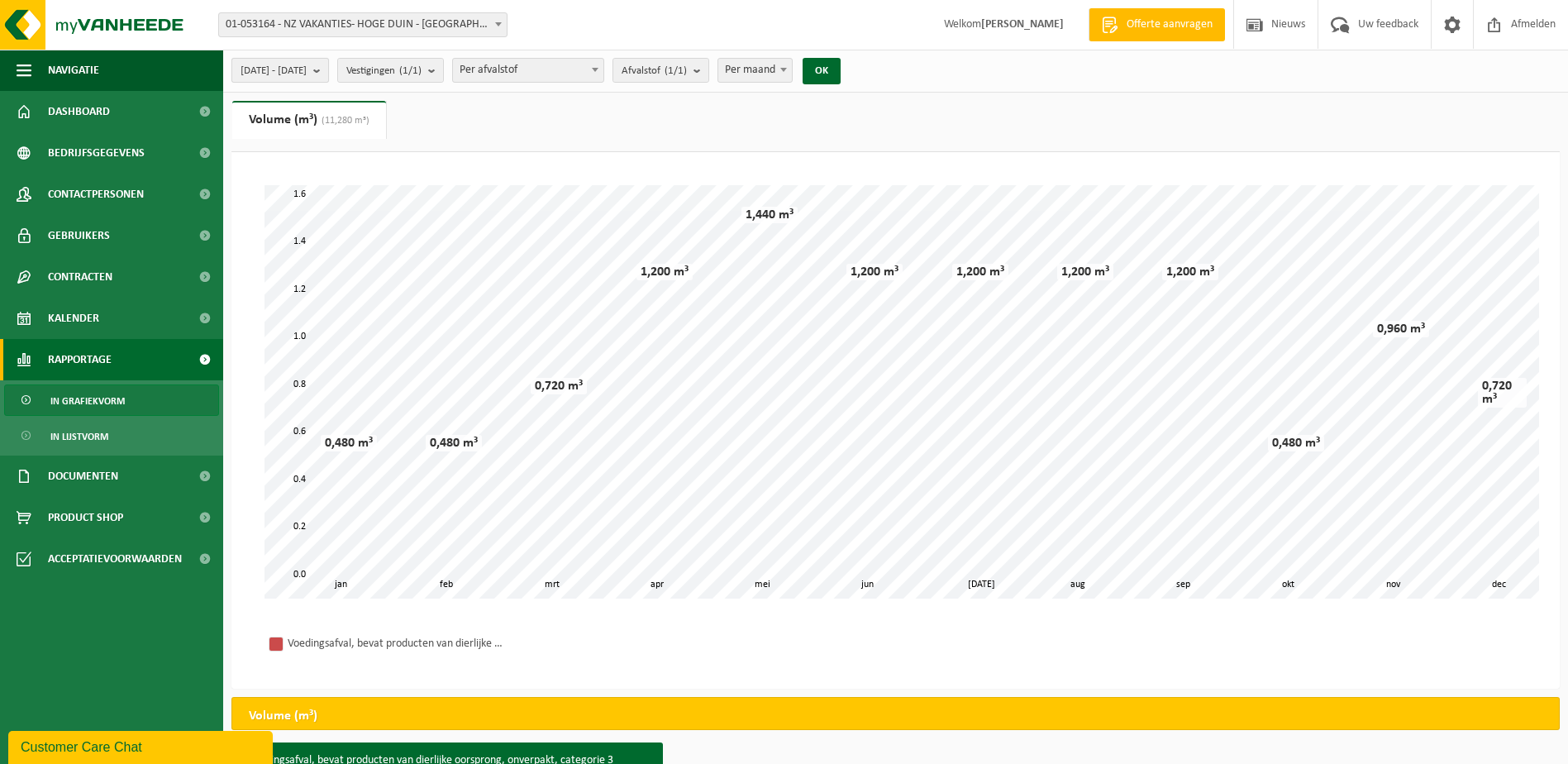
click at [307, 74] on span "[DATE] - [DATE]" at bounding box center [273, 71] width 67 height 25
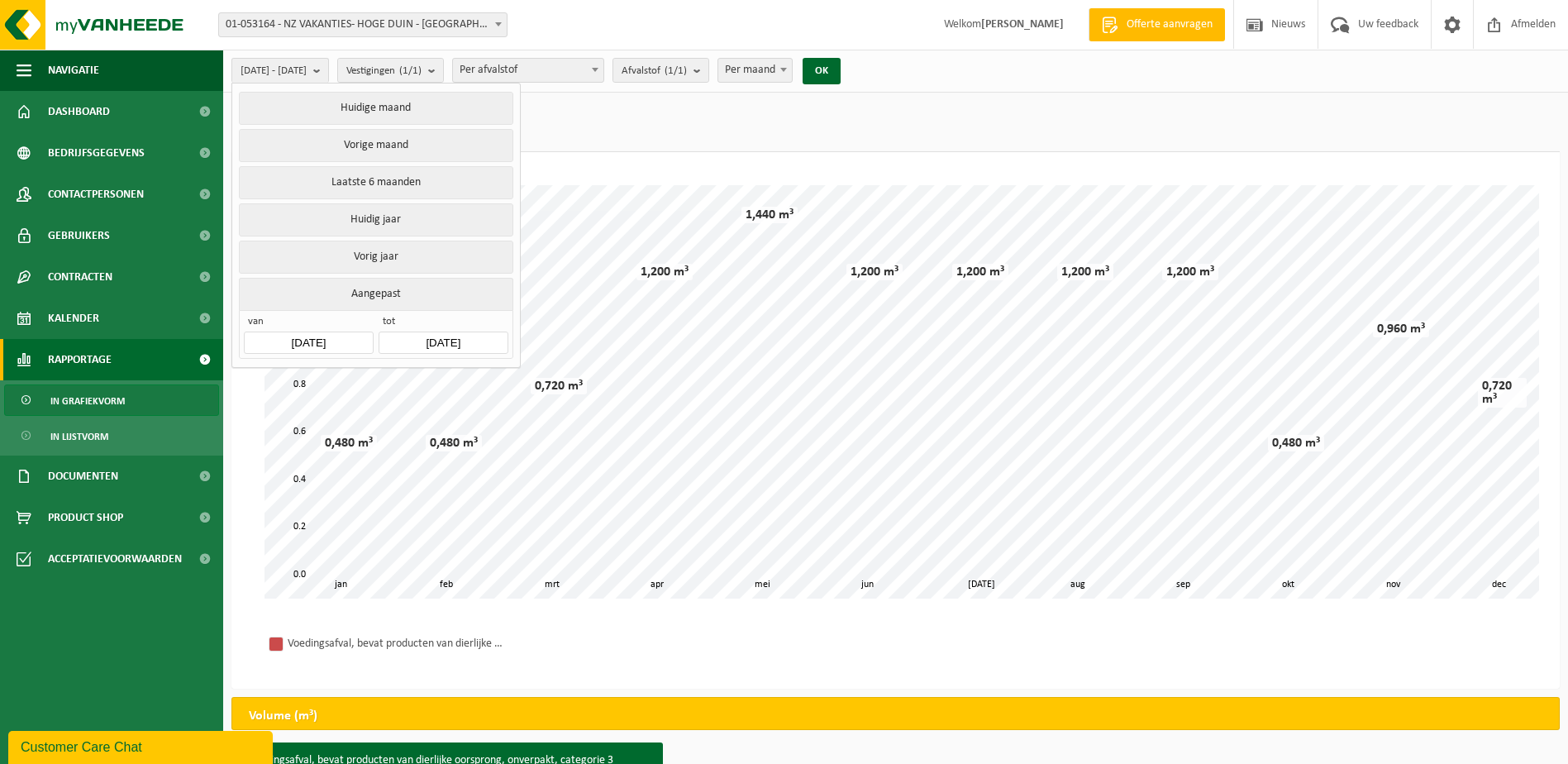
click at [1095, 86] on div "[DATE] - [DATE] Huidige maand Vorige maand Laatste 6 maanden Huidig jaar Vorig …" at bounding box center [896, 71] width 1345 height 43
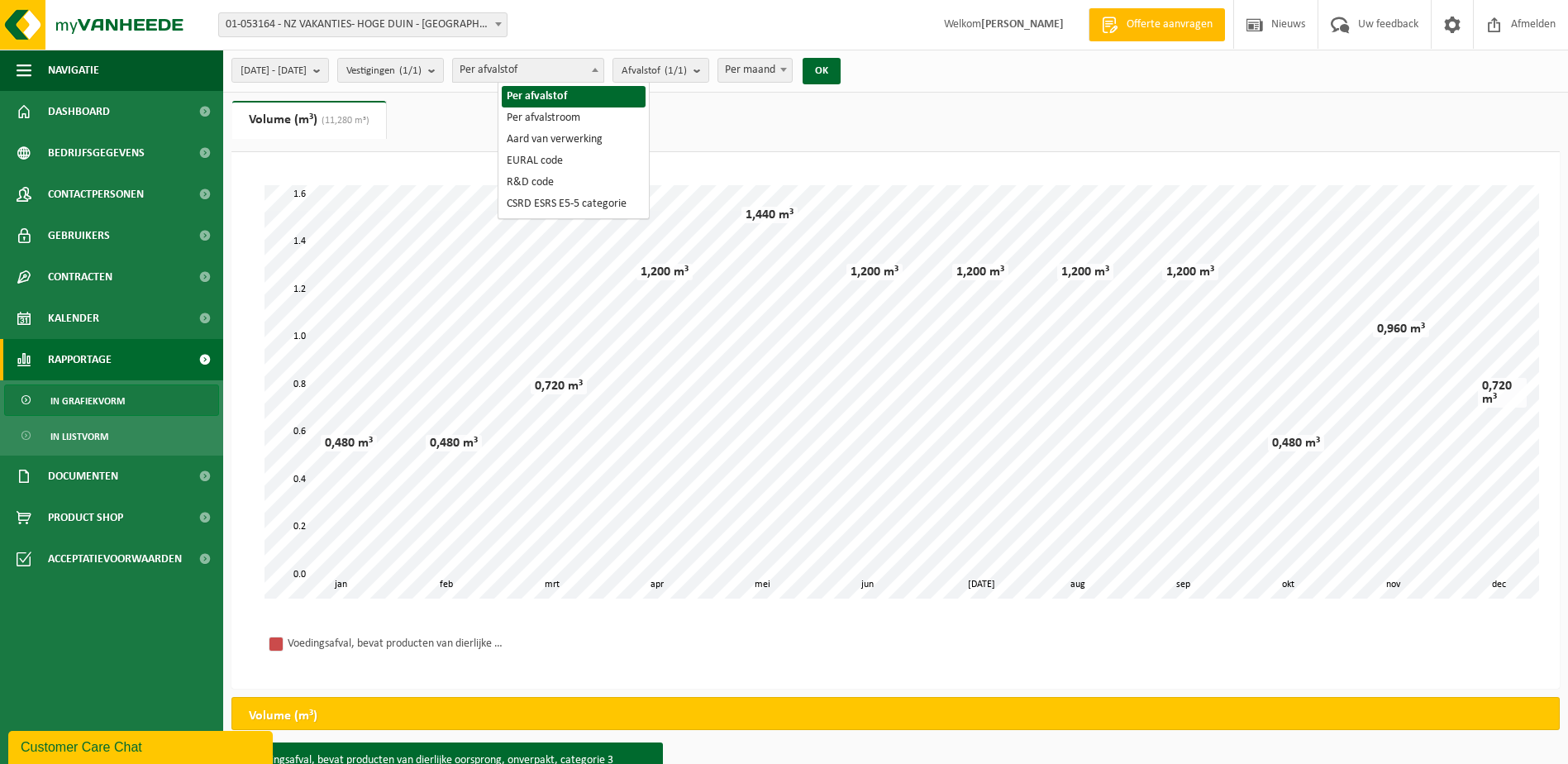
click at [572, 76] on span "Per afvalstof" at bounding box center [527, 70] width 150 height 23
drag, startPoint x: 697, startPoint y: 106, endPoint x: 710, endPoint y: 70, distance: 38.3
click at [697, 106] on ul "Gewicht (t) Volume (m³) (11,280 m³)" at bounding box center [896, 127] width 1329 height 52
click at [687, 68] on count "(1/1)" at bounding box center [675, 71] width 22 height 11
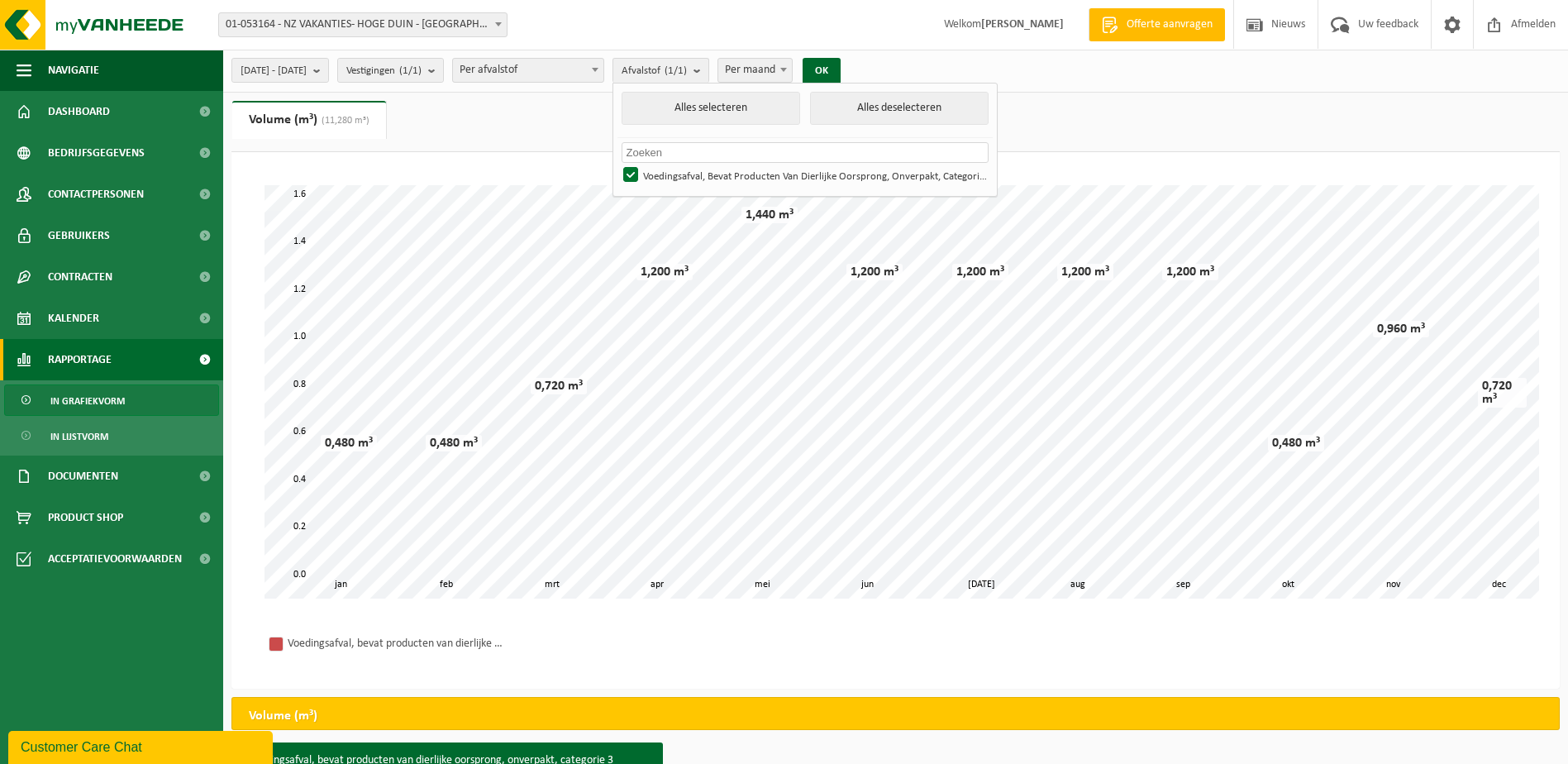
click at [1211, 111] on ul "Gewicht (t) Volume (m³) (11,280 m³)" at bounding box center [896, 127] width 1329 height 52
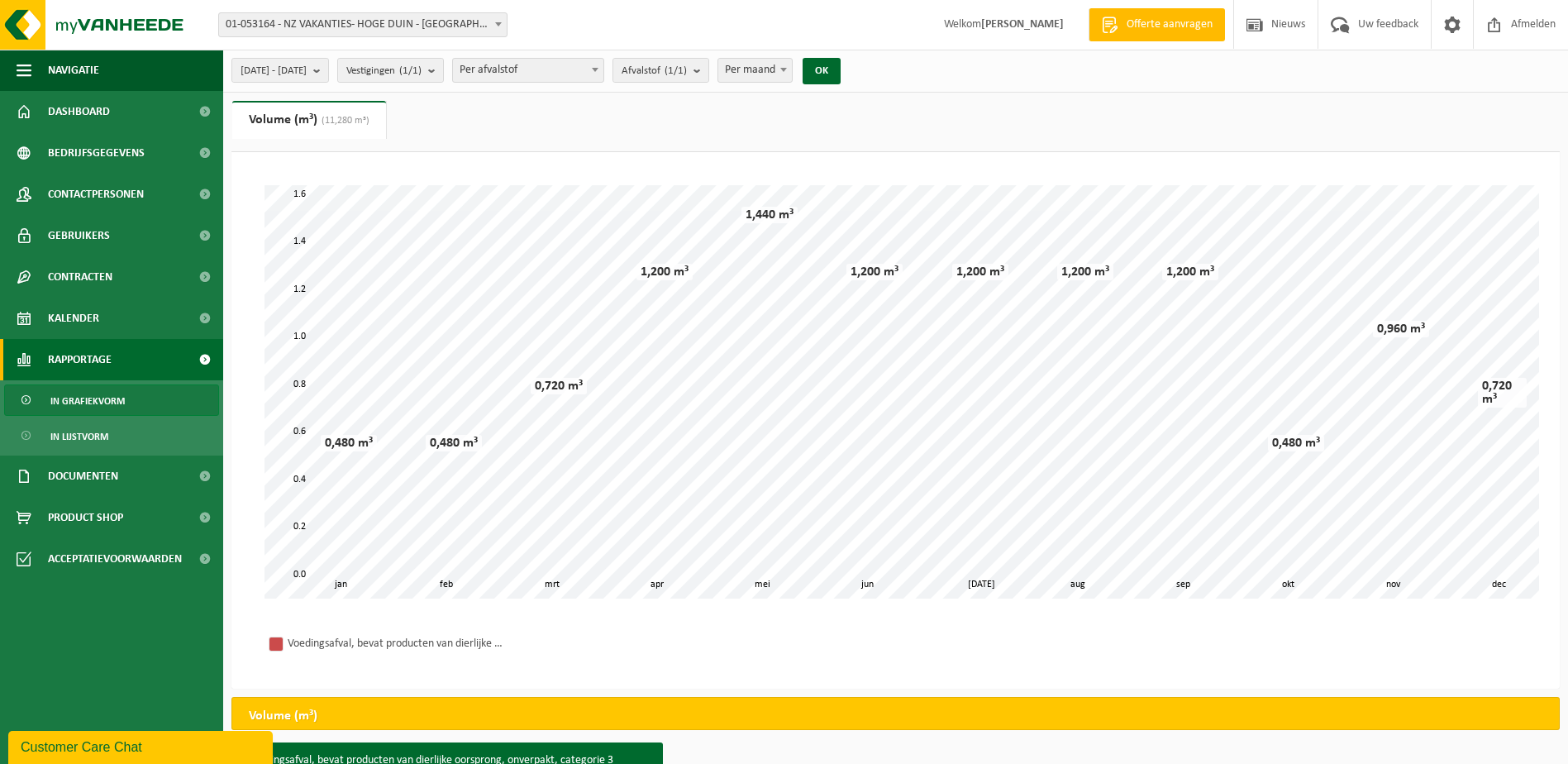
click at [83, 356] on span "Rapportage" at bounding box center [79, 360] width 64 height 42
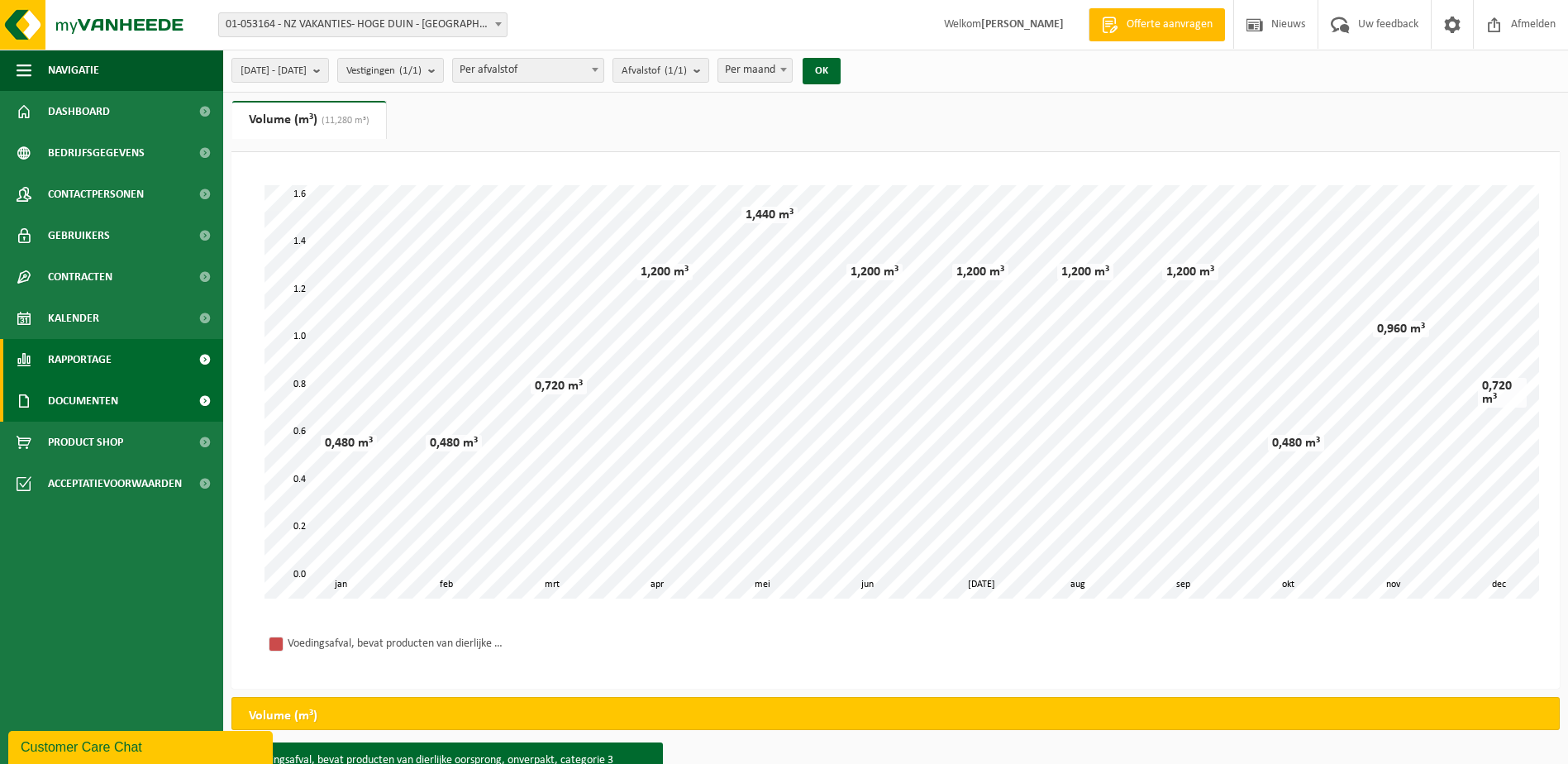
click at [94, 398] on span "Documenten" at bounding box center [82, 401] width 71 height 42
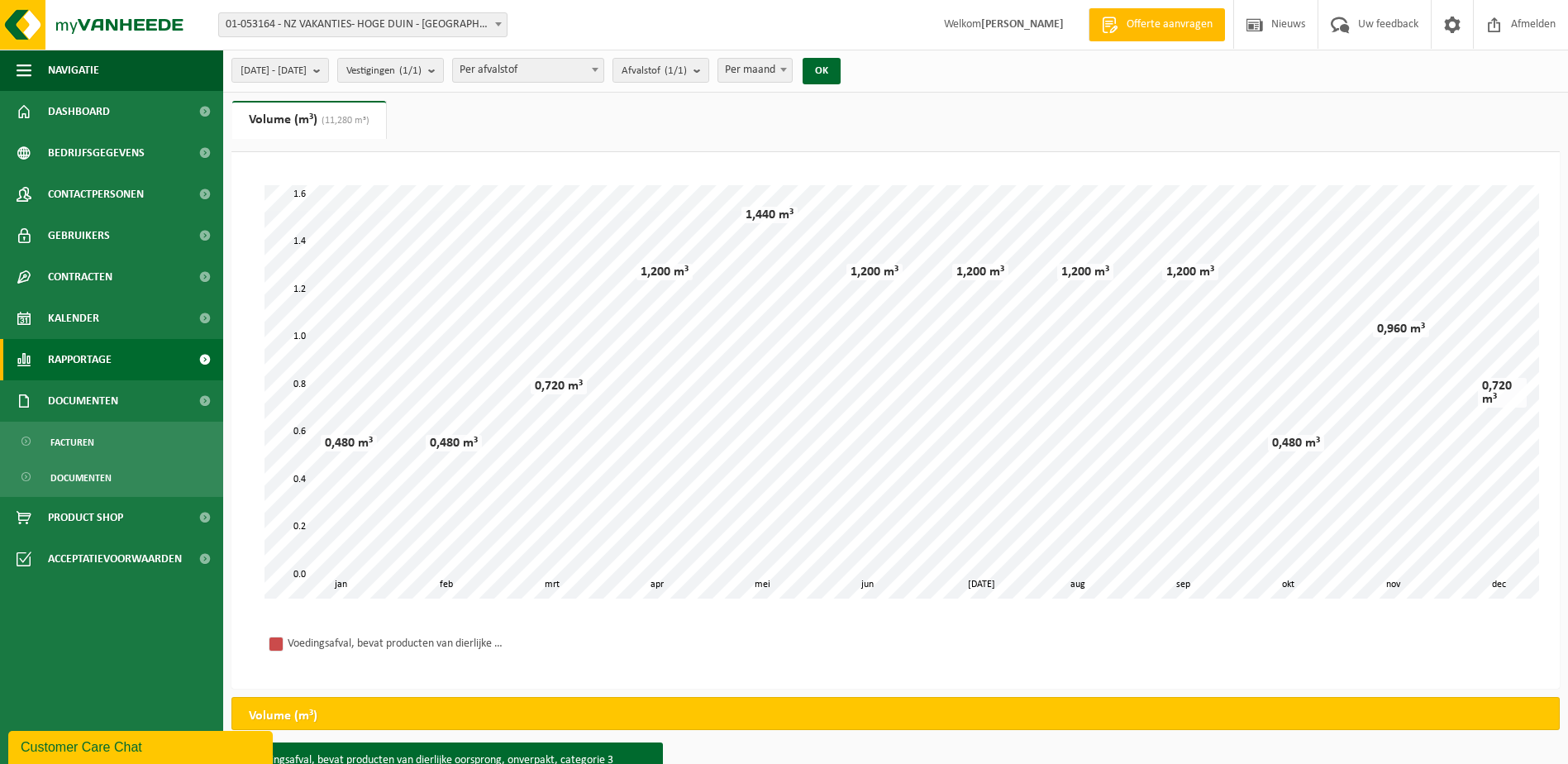
click at [96, 355] on span "Rapportage" at bounding box center [79, 360] width 64 height 42
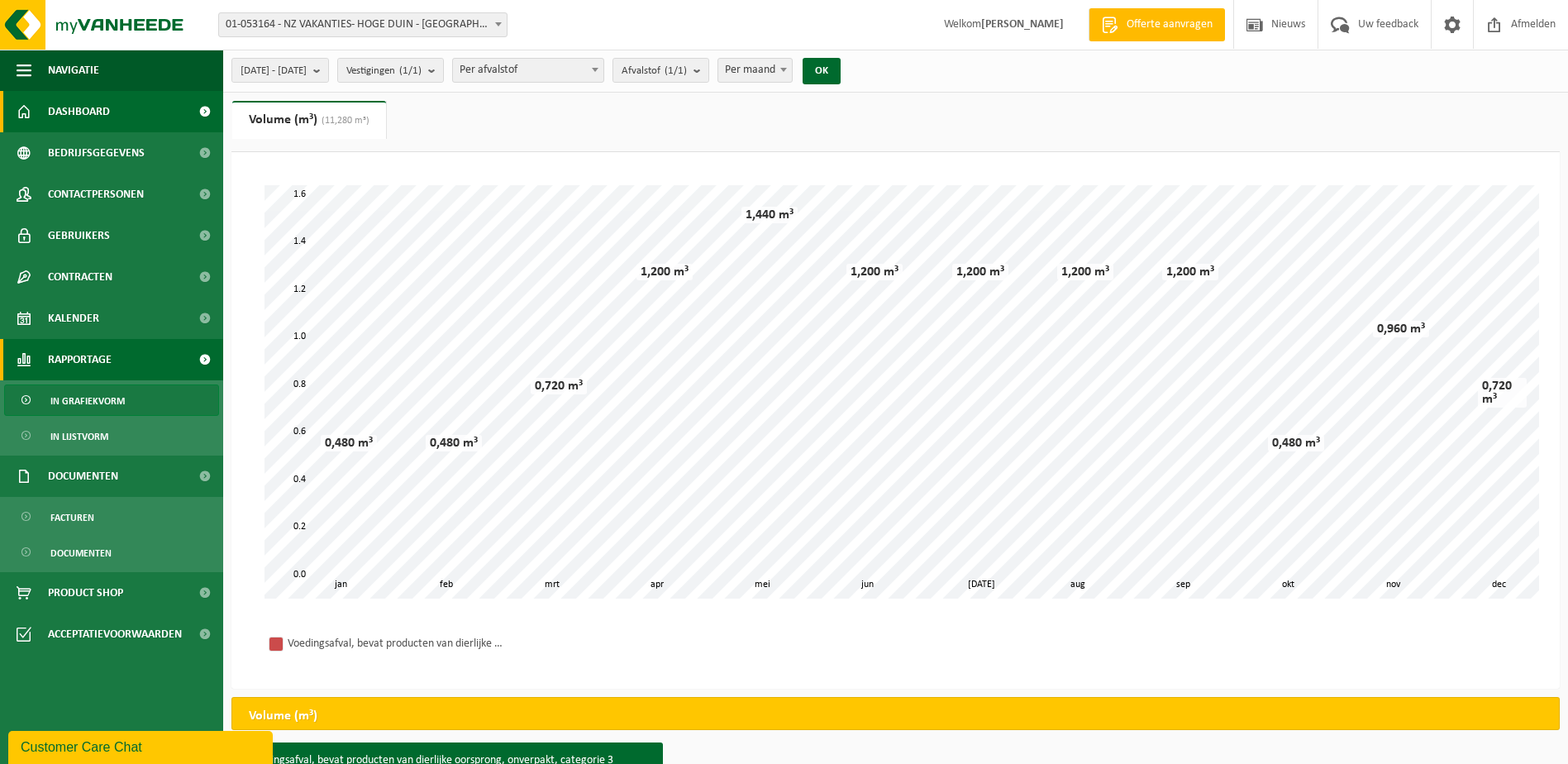
click at [94, 103] on span "Dashboard" at bounding box center [78, 112] width 62 height 42
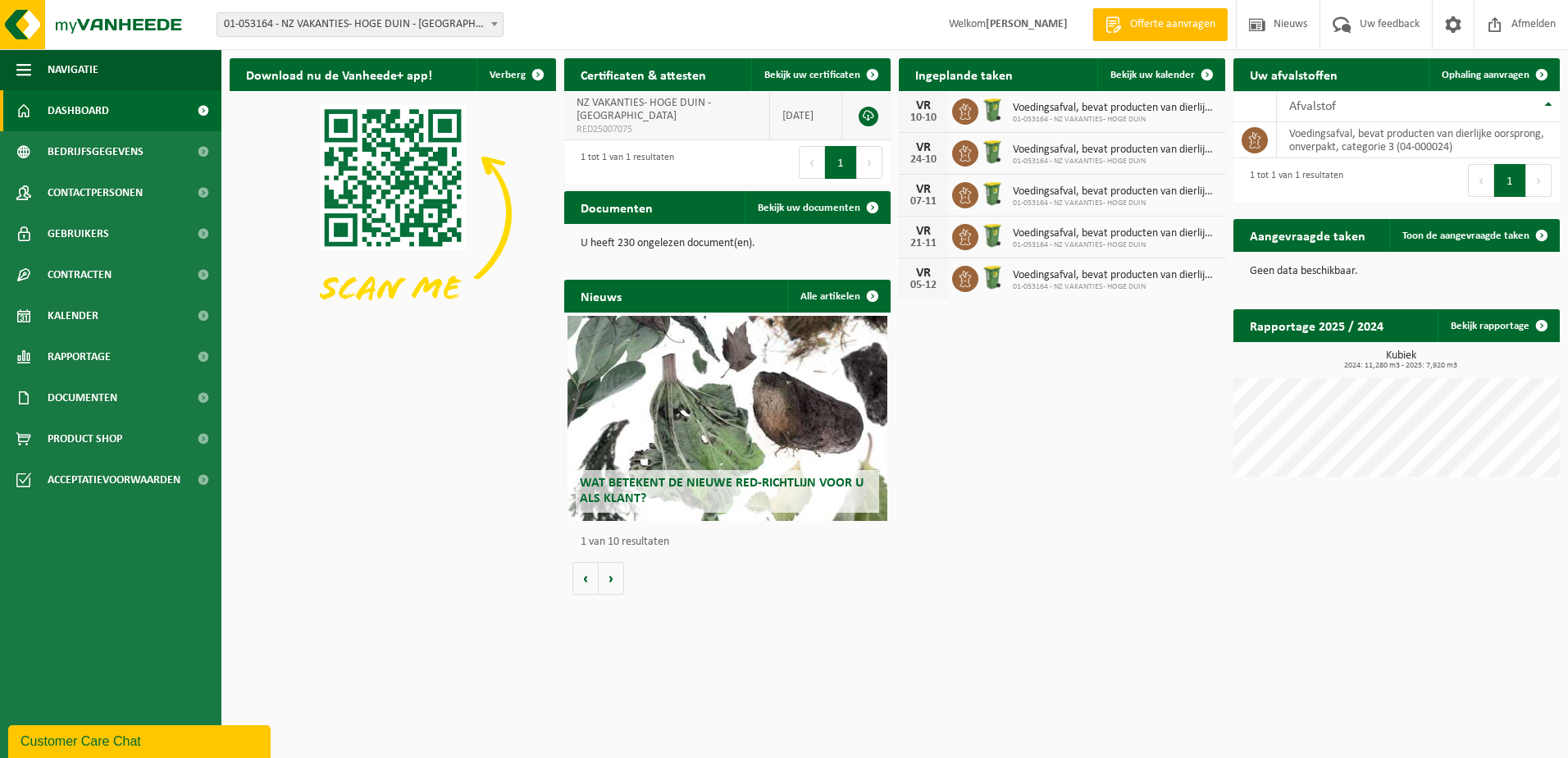
click at [868, 117] on link at bounding box center [868, 116] width 20 height 20
click at [1129, 531] on div "Download nu de Vanheede+ app! Verberg Certificaten & attesten Bekijk uw certifi…" at bounding box center [895, 326] width 1338 height 553
click at [831, 208] on span "Bekijk uw documenten" at bounding box center [809, 208] width 102 height 11
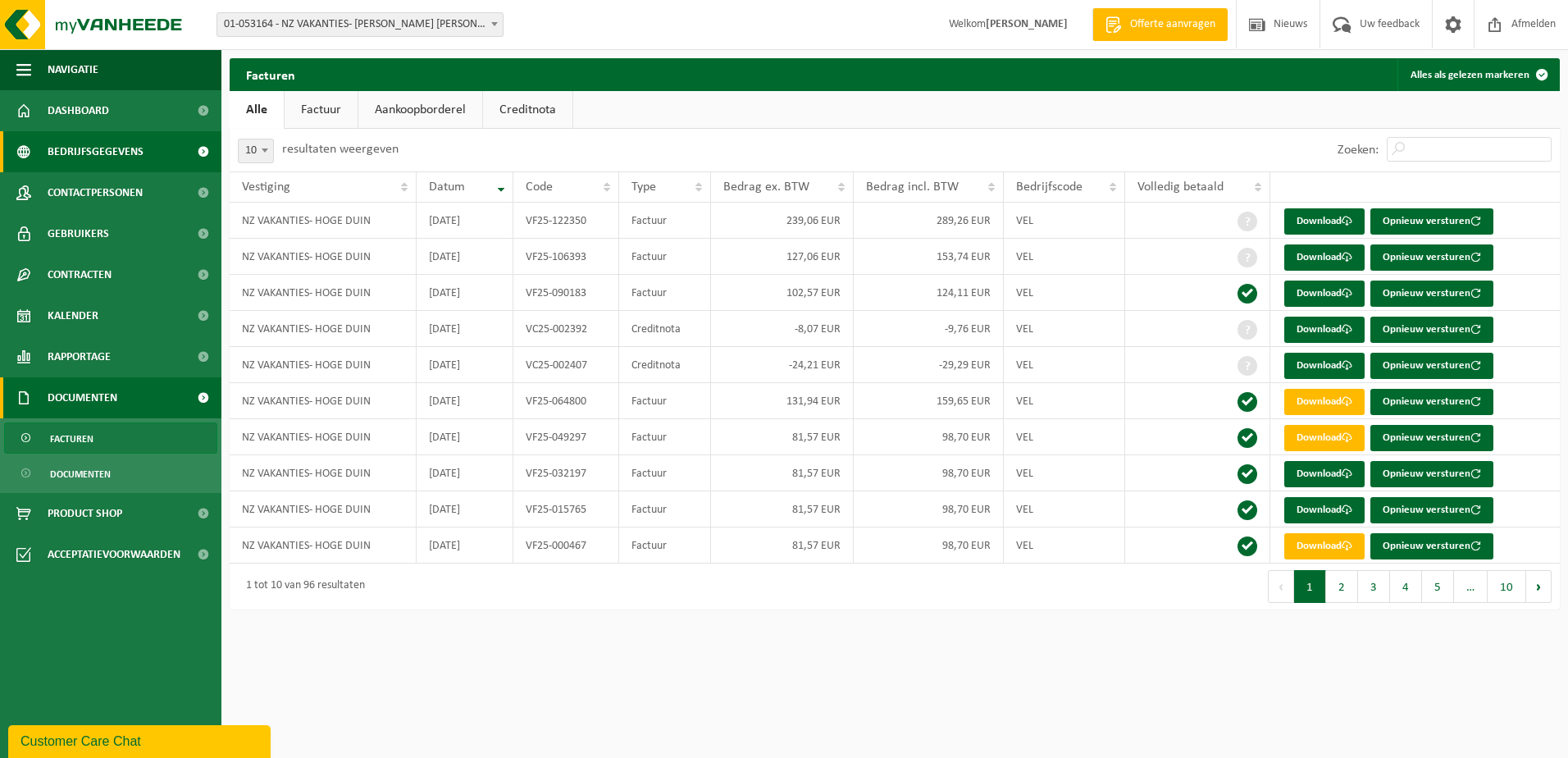
click at [97, 161] on span "Bedrijfsgegevens" at bounding box center [95, 152] width 96 height 41
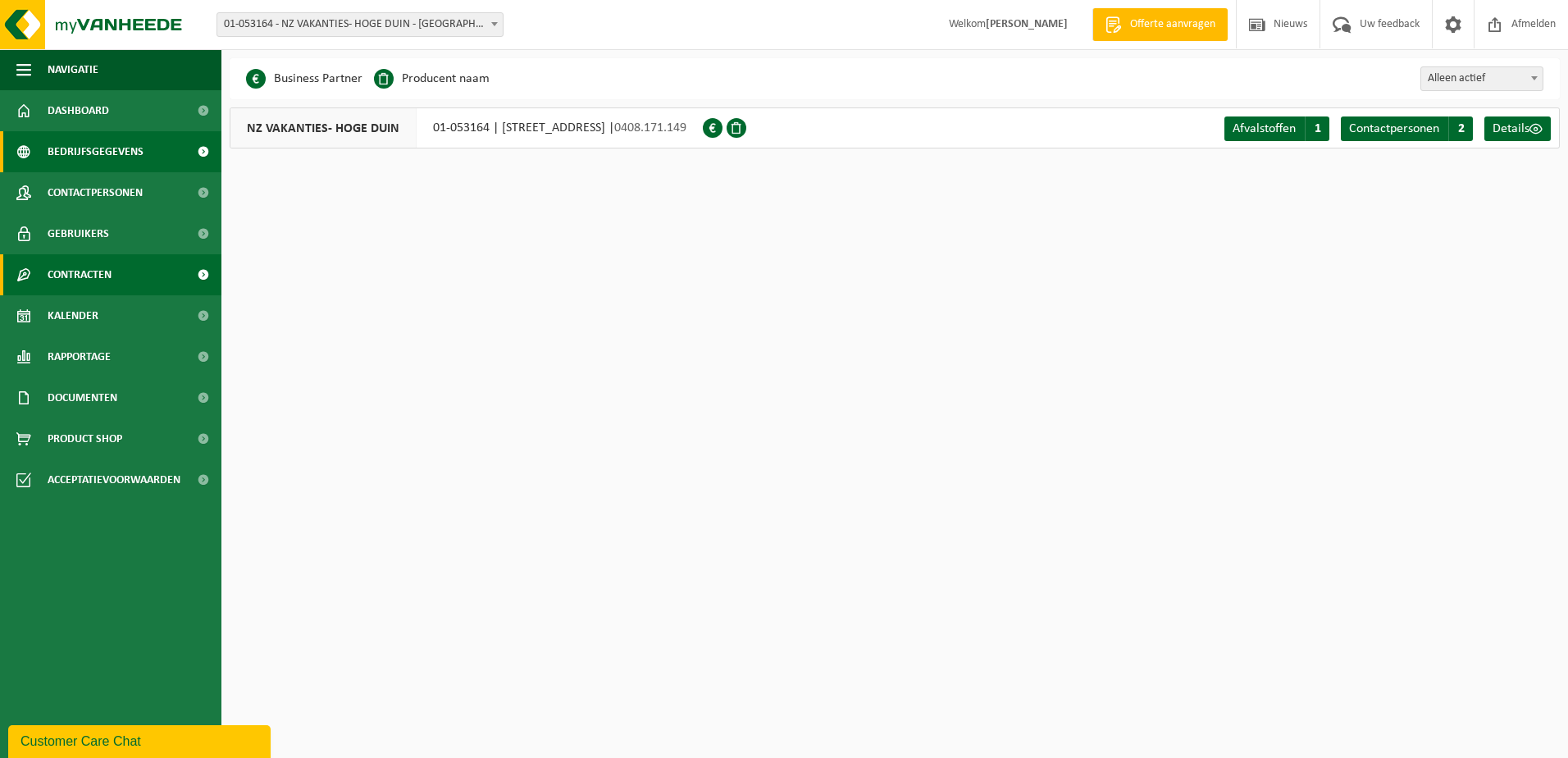
click at [85, 276] on span "Contracten" at bounding box center [79, 275] width 64 height 41
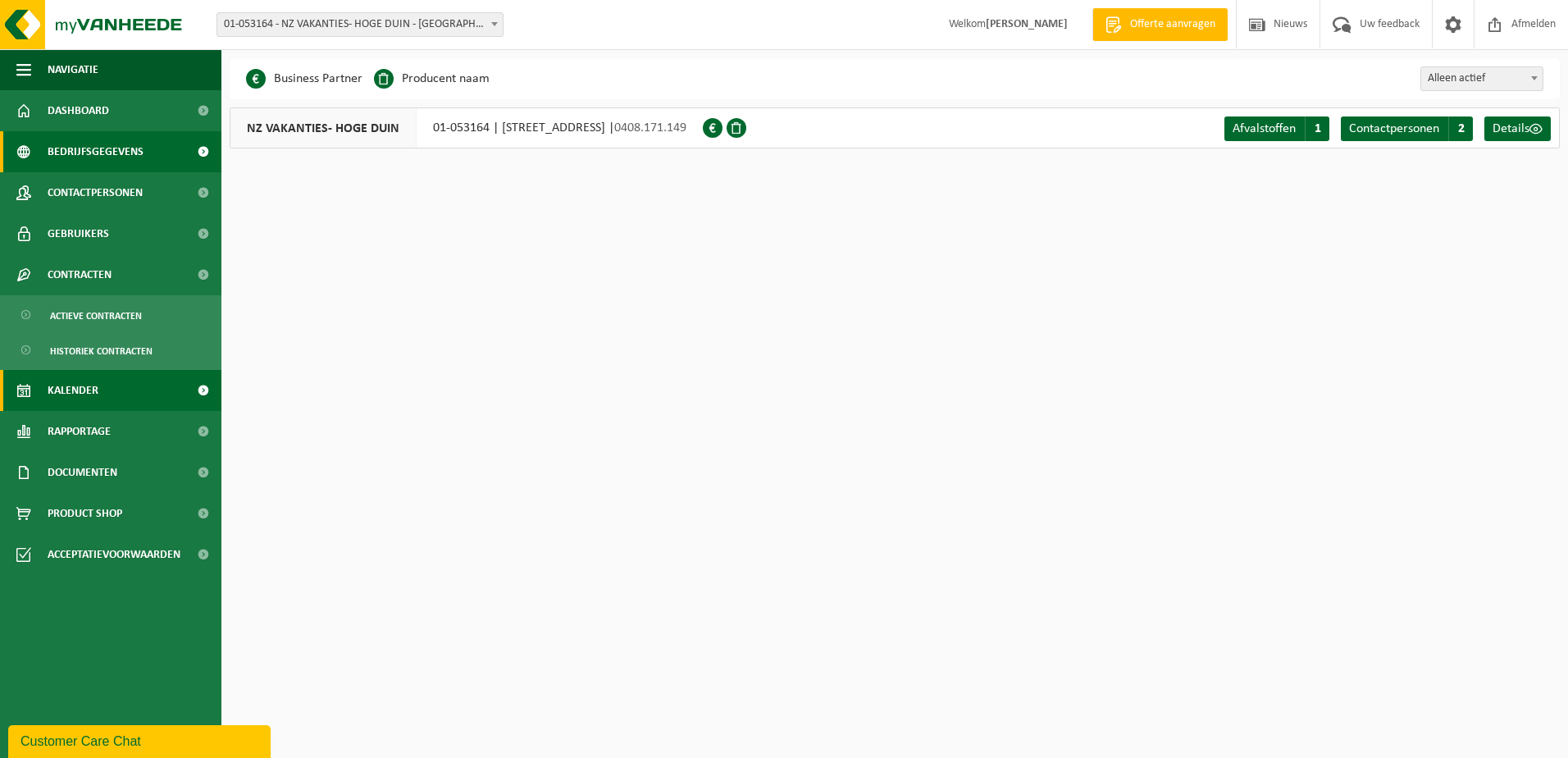
click at [100, 389] on link "Kalender" at bounding box center [110, 390] width 222 height 41
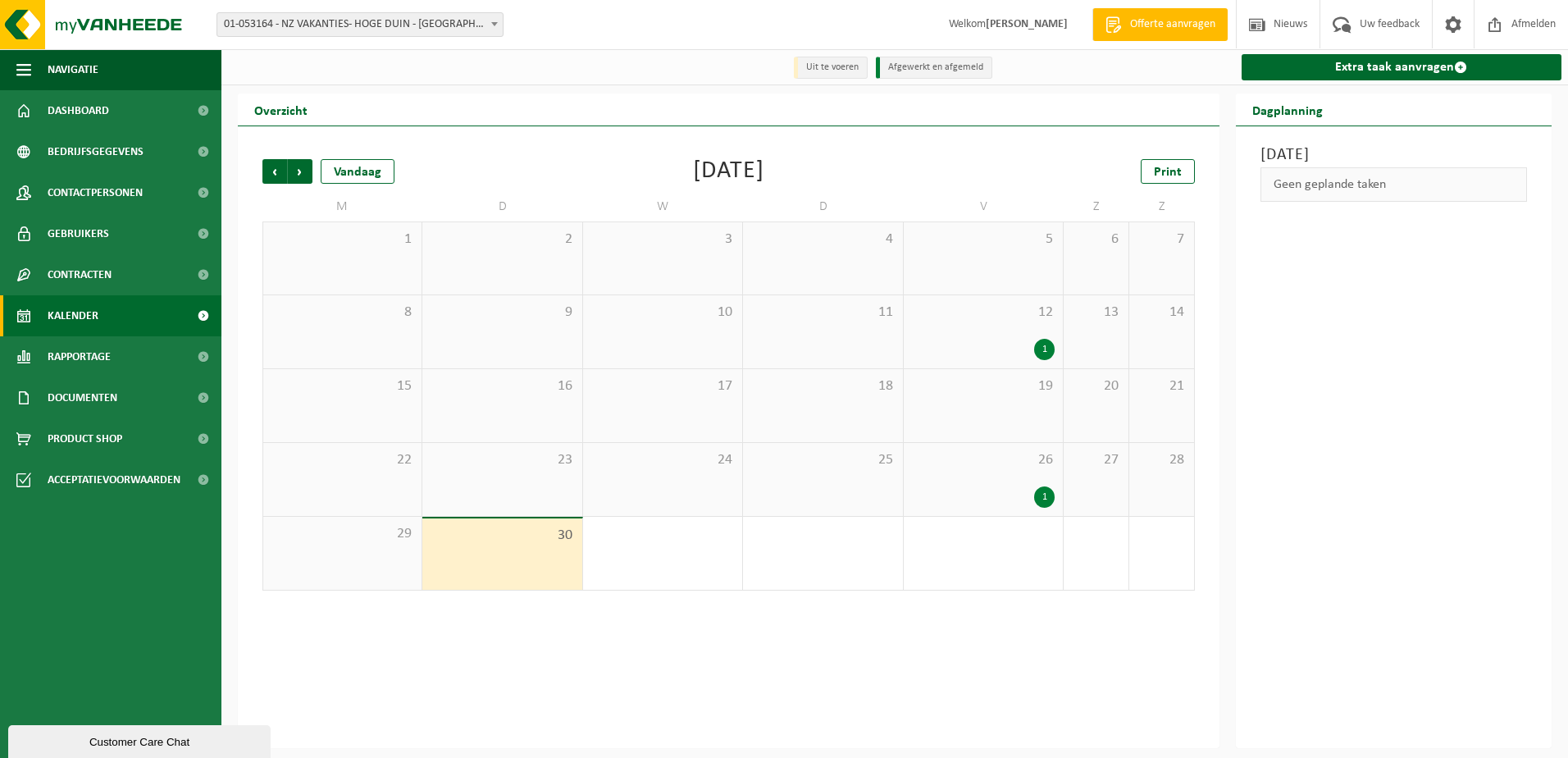
click at [100, 389] on span "Documenten" at bounding box center [82, 398] width 70 height 41
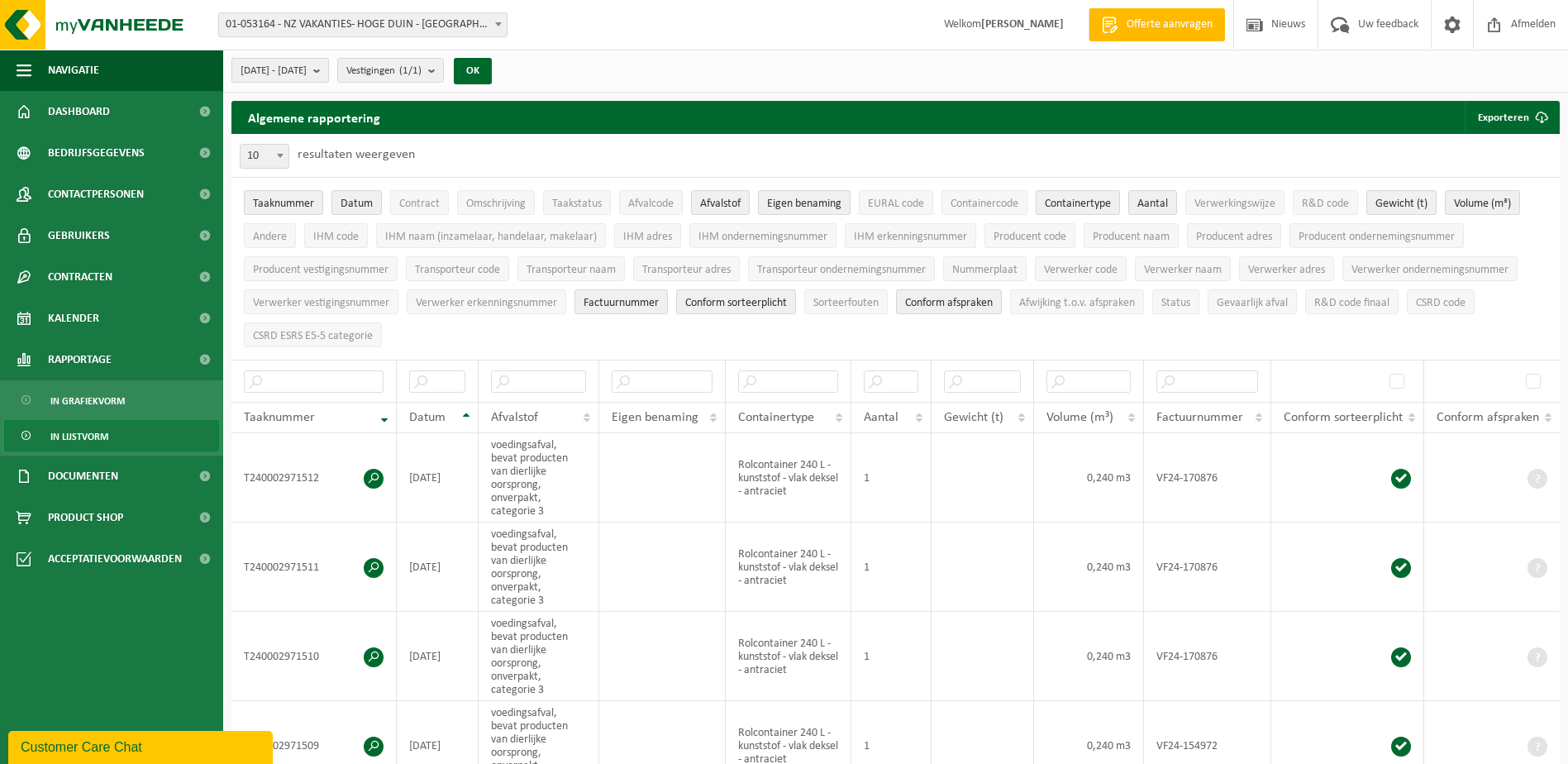
click at [307, 75] on span "[DATE] - [DATE]" at bounding box center [273, 71] width 67 height 25
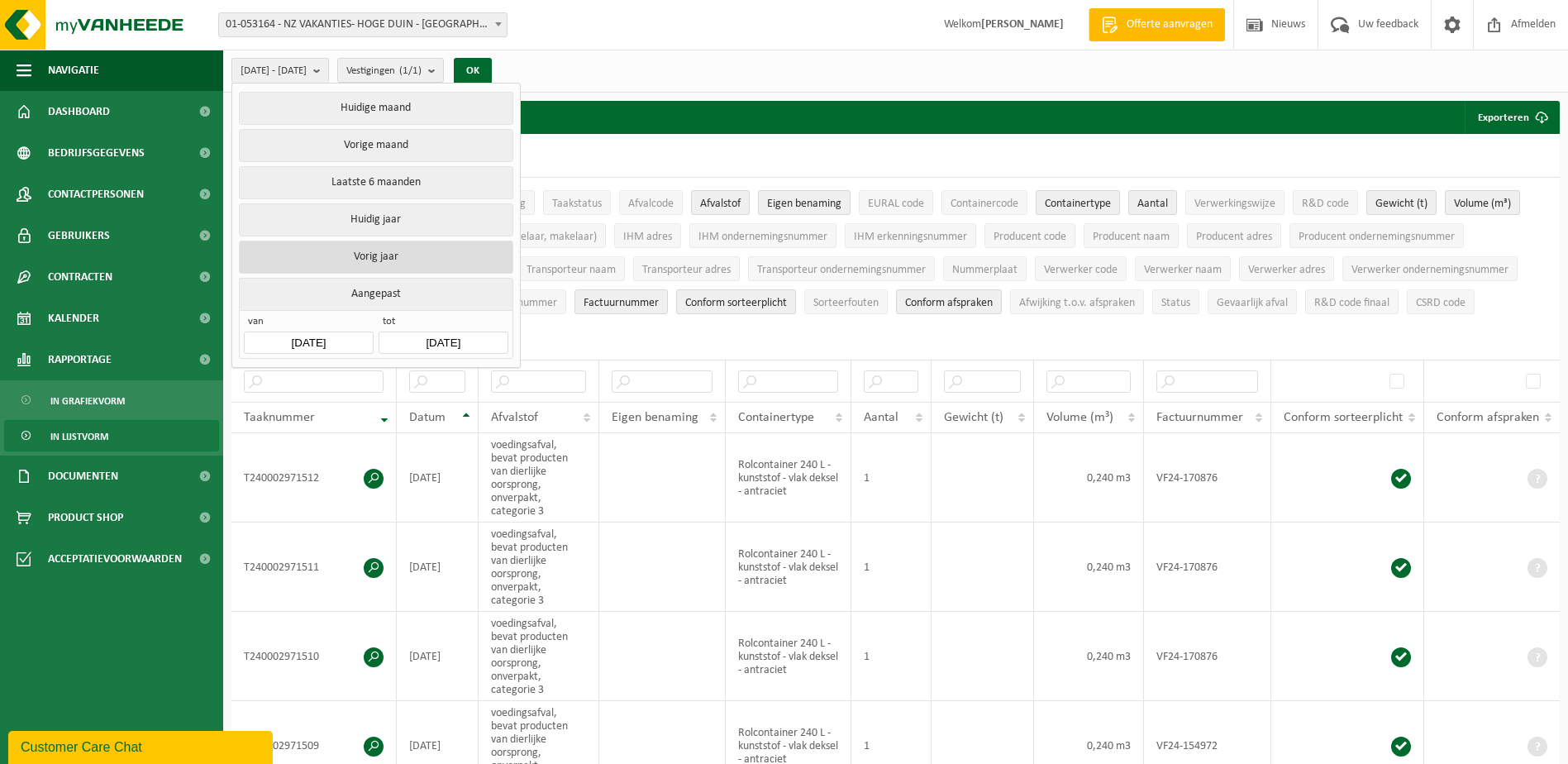
click at [345, 262] on button "Vorig jaar" at bounding box center [376, 256] width 274 height 33
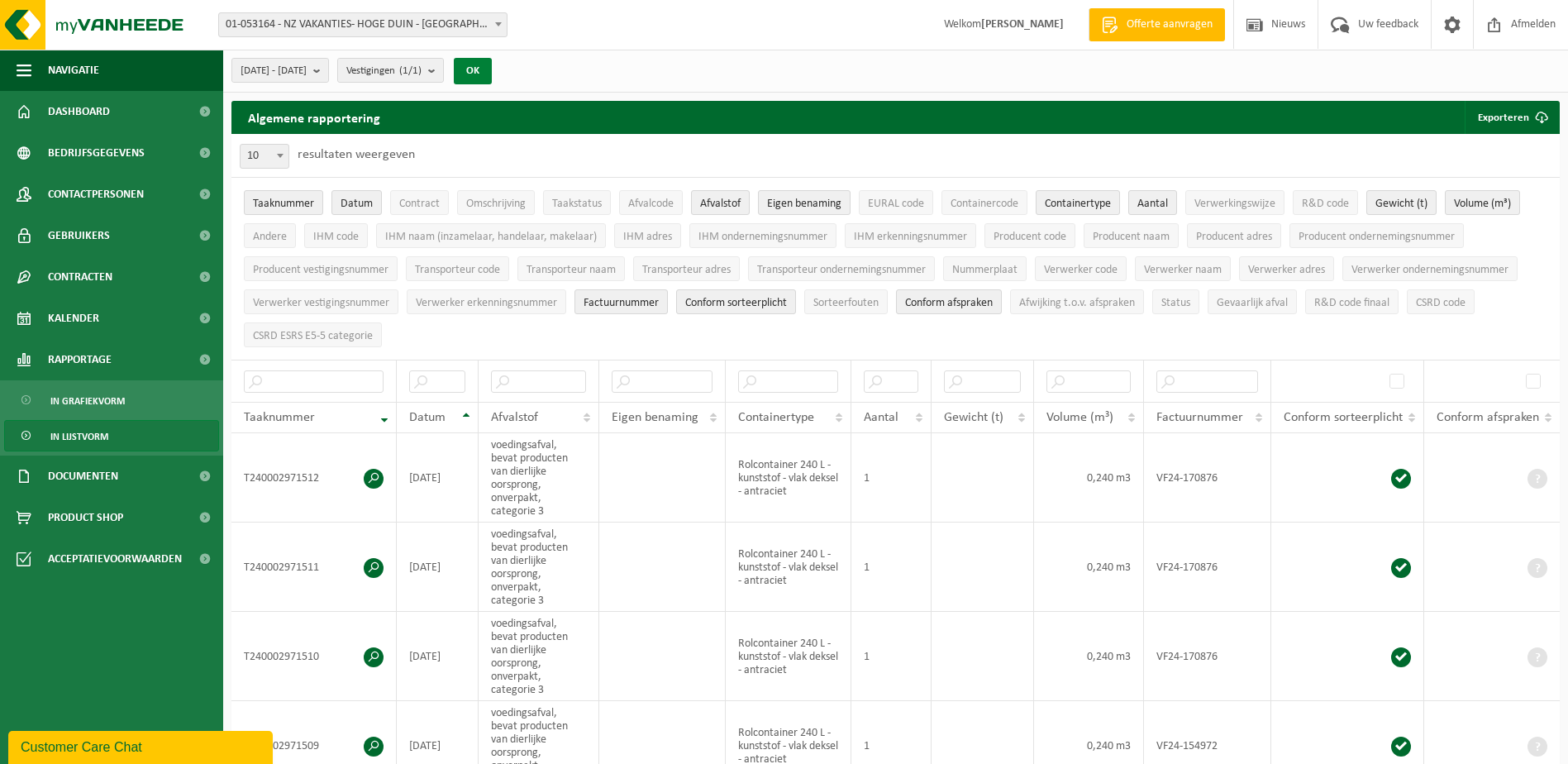
click at [492, 70] on button "OK" at bounding box center [473, 71] width 38 height 27
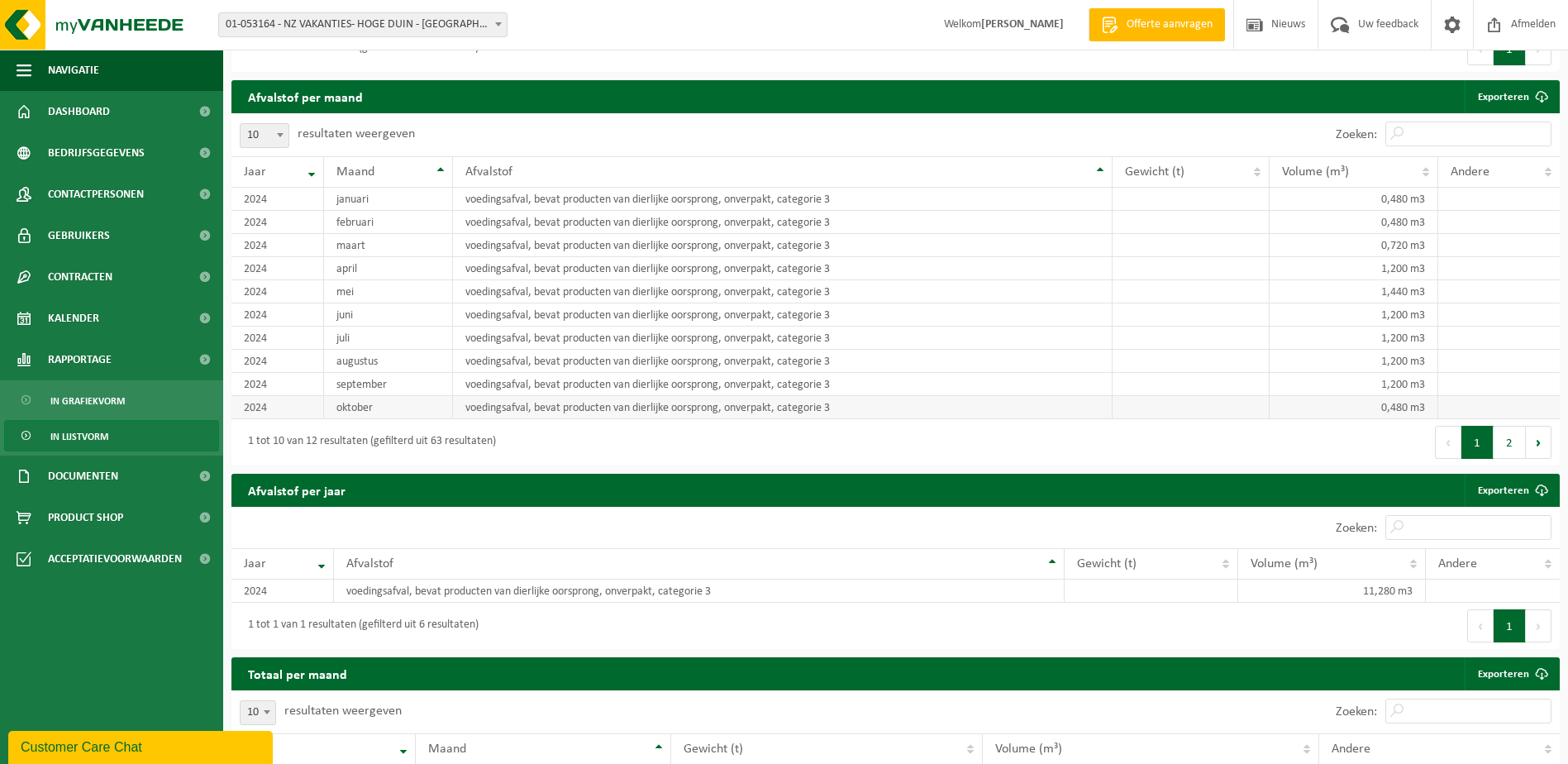
scroll to position [1406, 0]
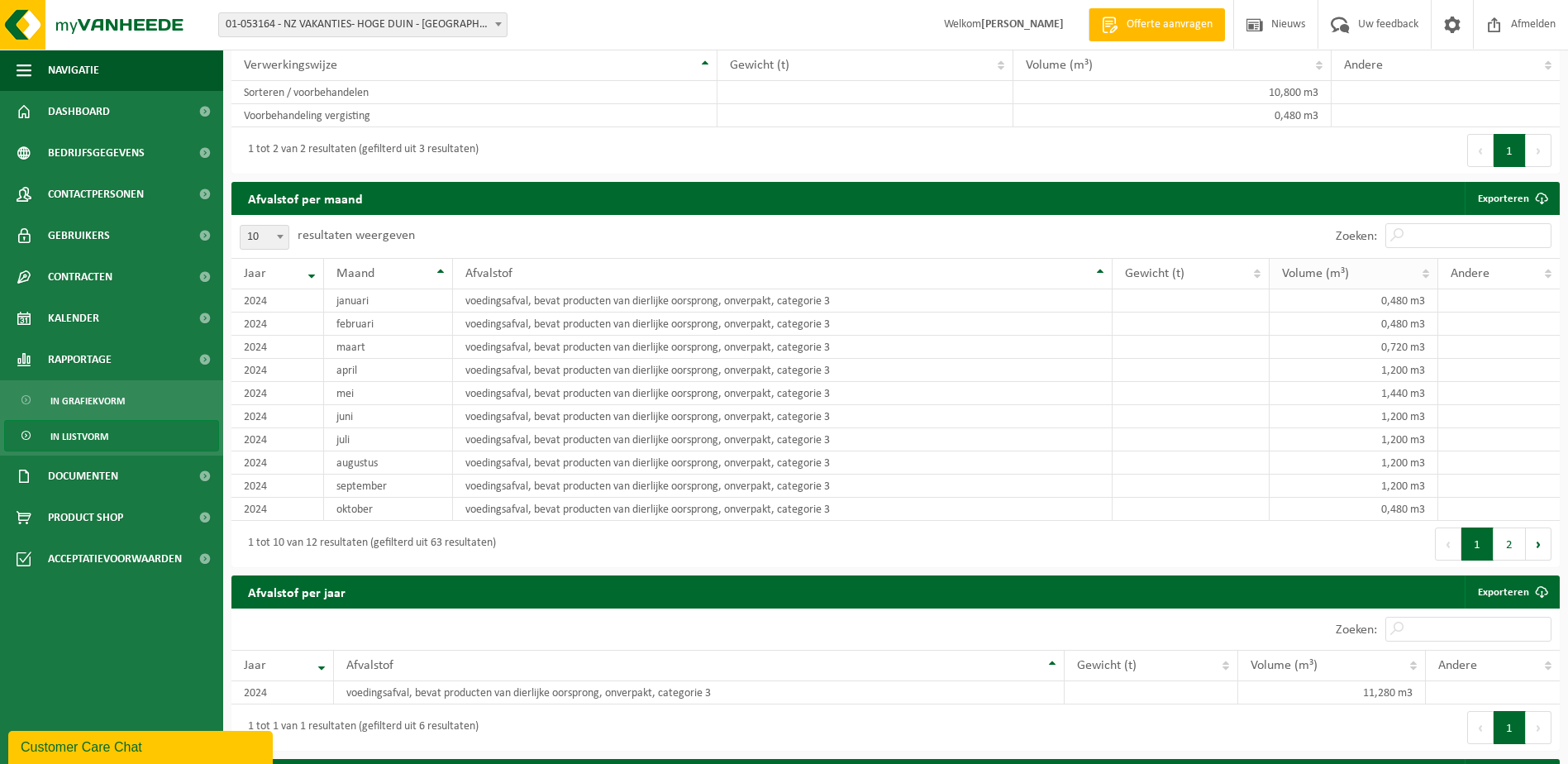
click at [1294, 272] on span "Volume (m³)" at bounding box center [1315, 273] width 67 height 13
click at [1428, 265] on th "Volume (m³)" at bounding box center [1354, 274] width 170 height 32
click at [1497, 535] on button "2" at bounding box center [1509, 543] width 32 height 33
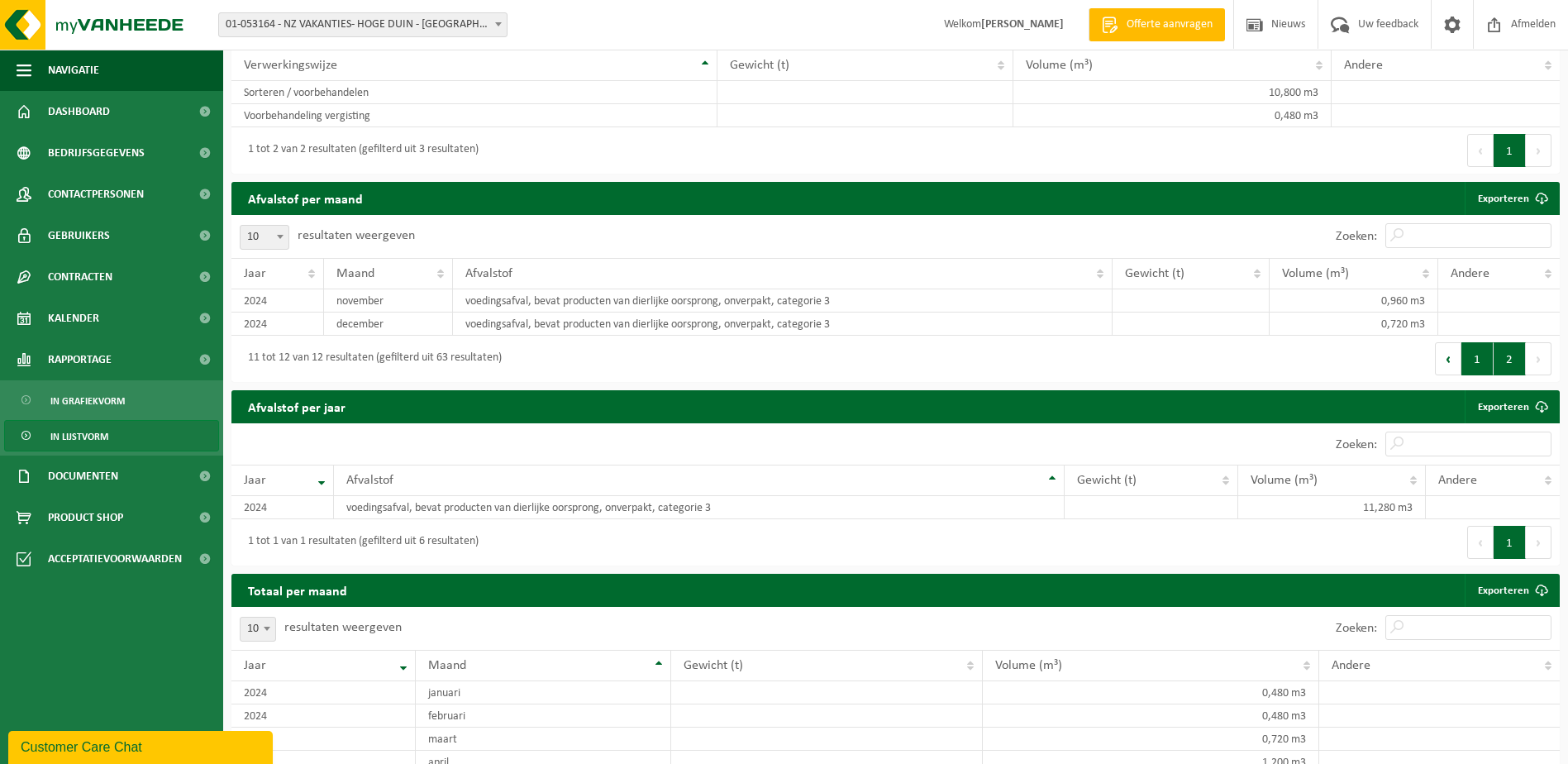
click at [1481, 354] on button "1" at bounding box center [1478, 359] width 32 height 33
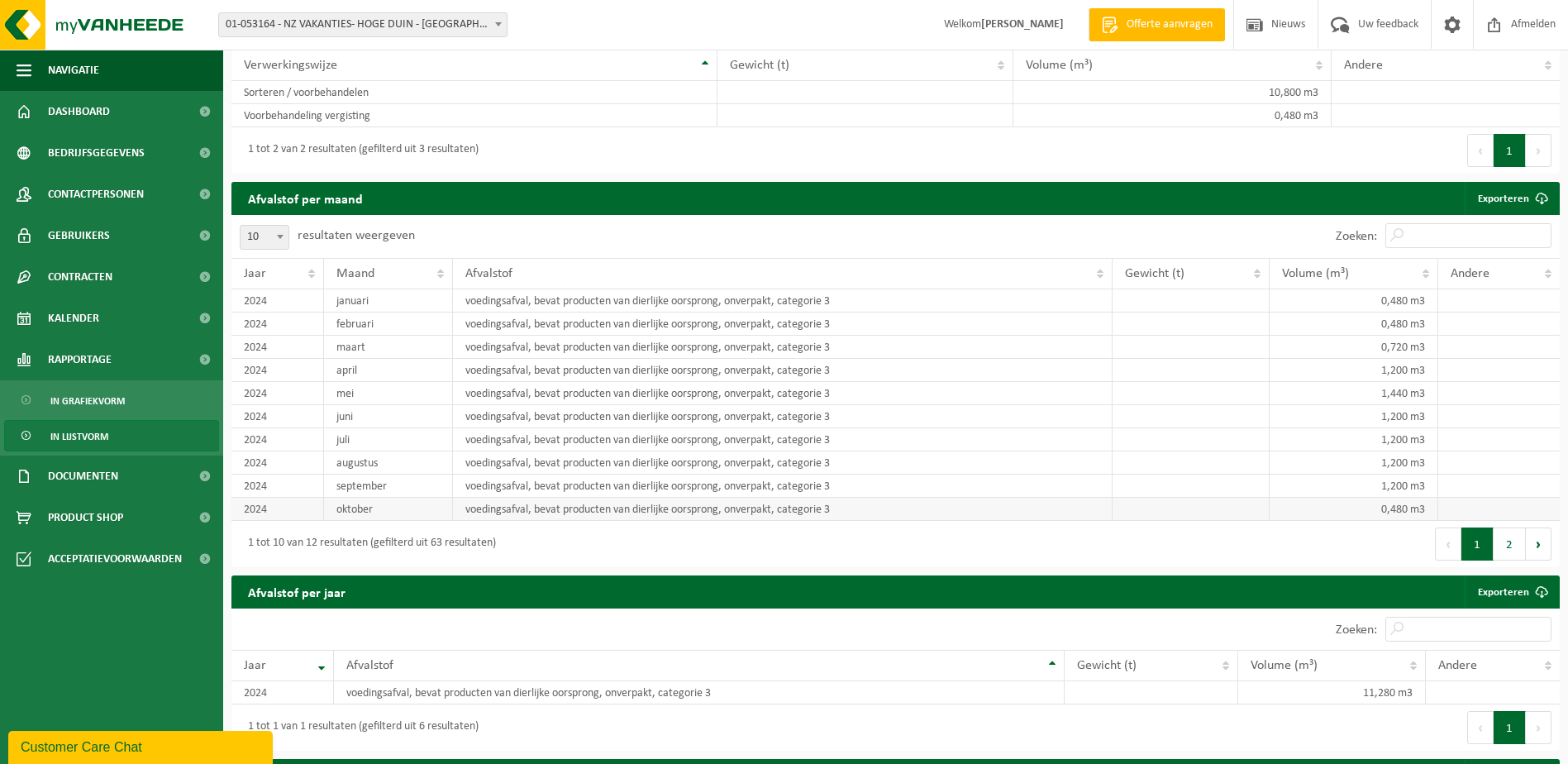
scroll to position [1538, 0]
